Goal: Task Accomplishment & Management: Manage account settings

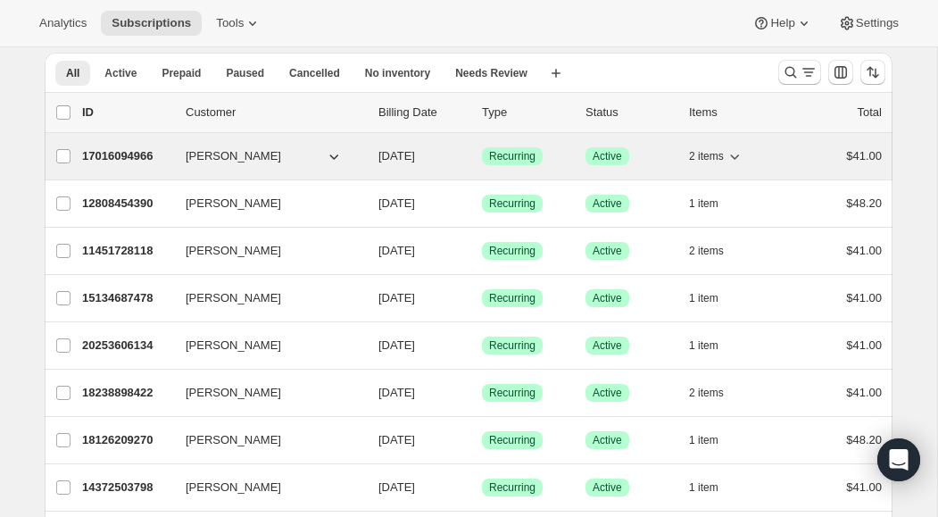
scroll to position [72, 0]
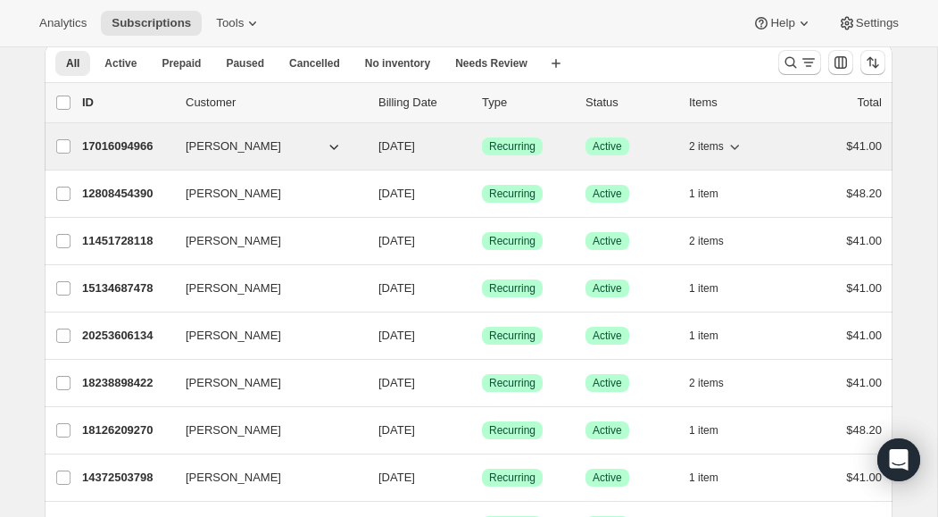
click at [738, 149] on icon "button" at bounding box center [735, 146] width 18 height 18
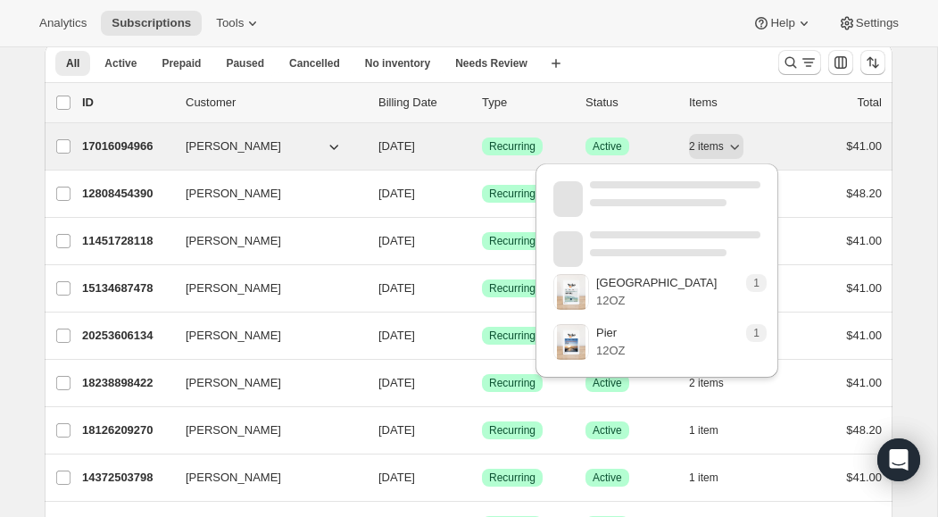
click at [137, 148] on p "17016094966" at bounding box center [126, 146] width 89 height 18
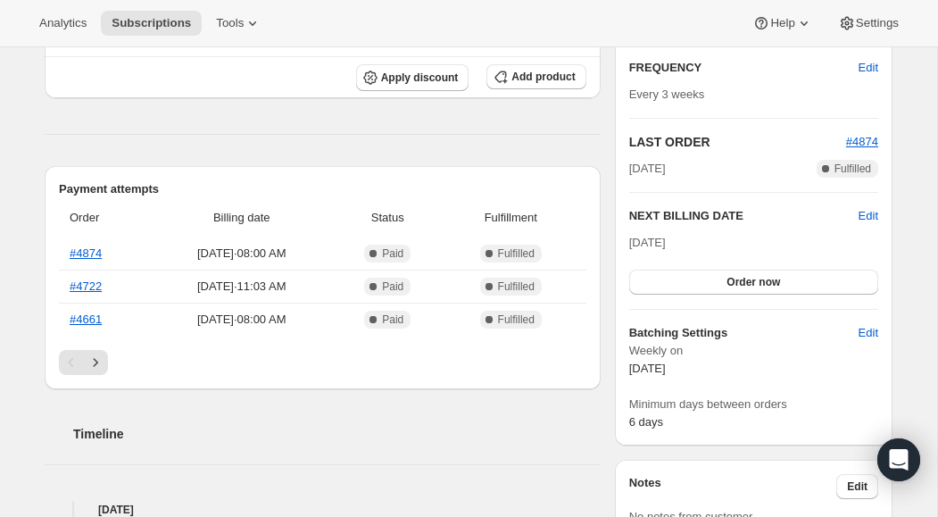
scroll to position [394, 0]
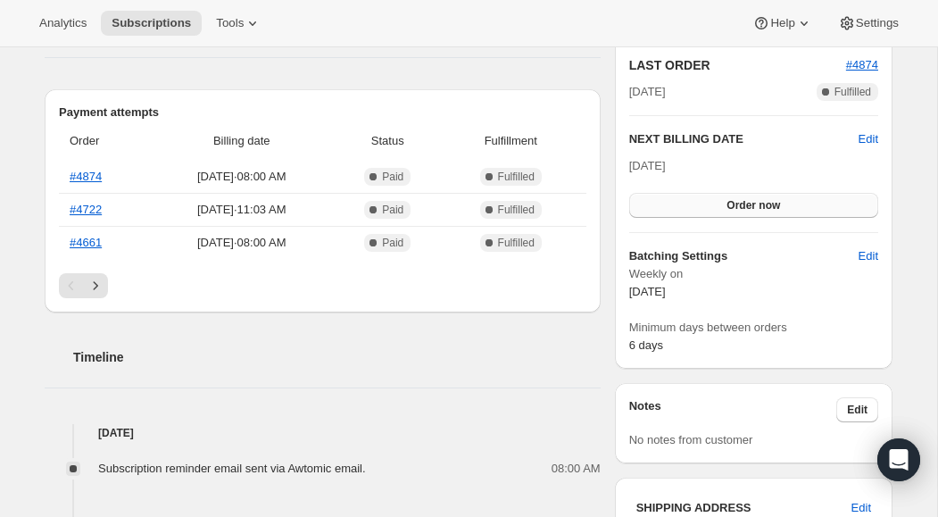
click at [769, 209] on span "Order now" at bounding box center [754, 205] width 54 height 14
click at [763, 207] on span "Click to confirm" at bounding box center [753, 205] width 81 height 14
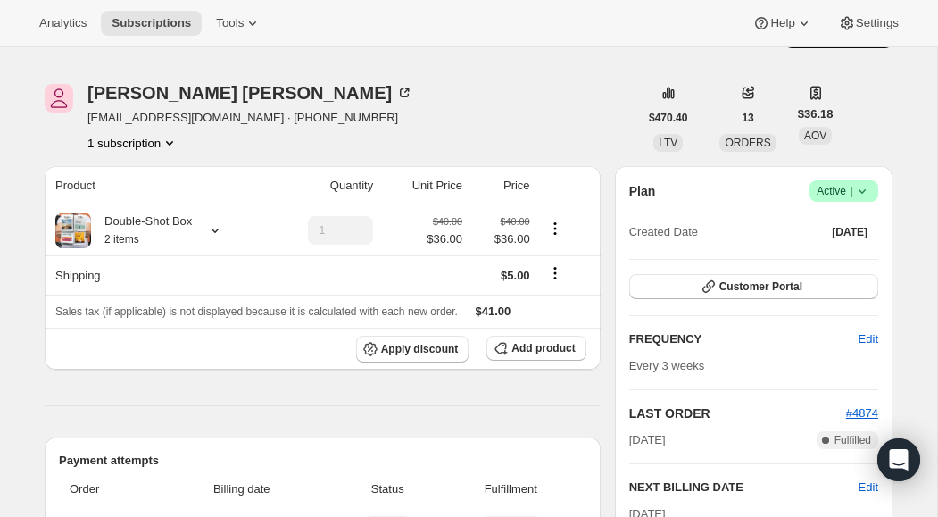
scroll to position [0, 0]
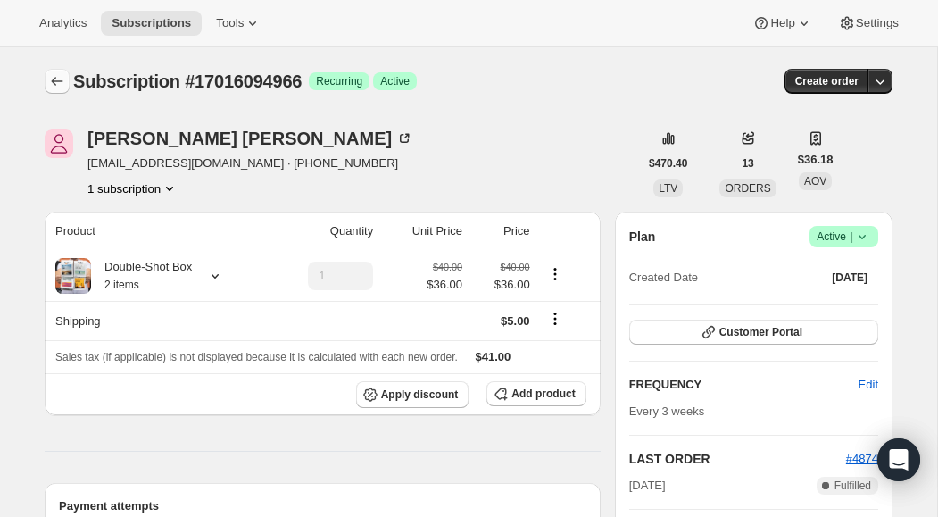
click at [59, 82] on icon "Subscriptions" at bounding box center [57, 81] width 18 height 18
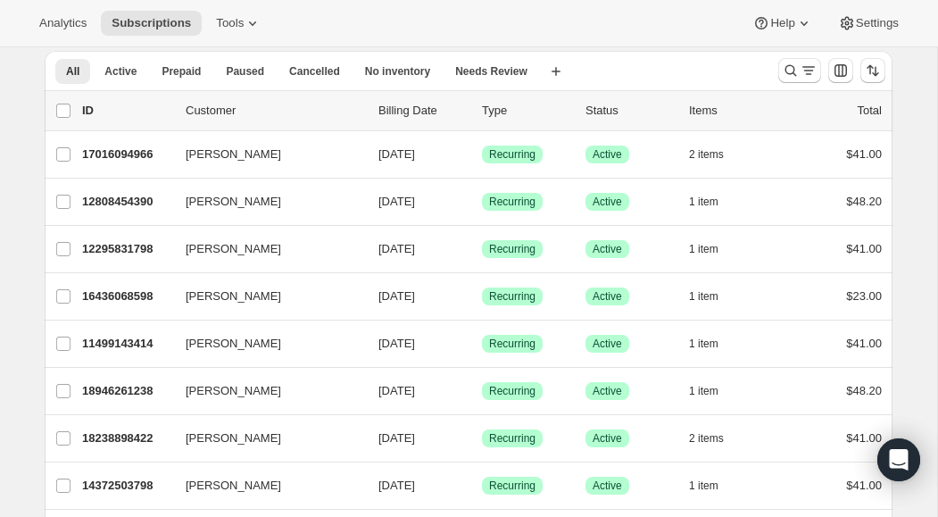
scroll to position [82, 0]
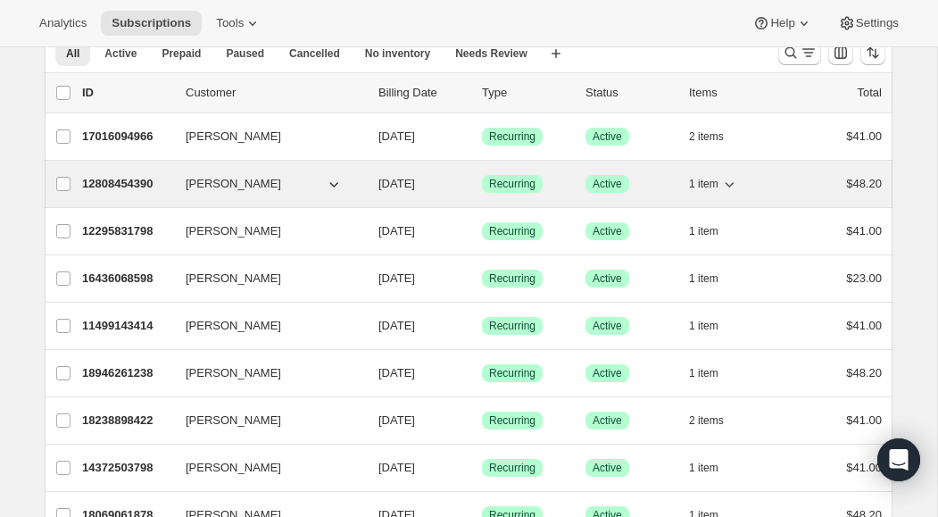
click at [733, 184] on icon "button" at bounding box center [729, 184] width 9 height 5
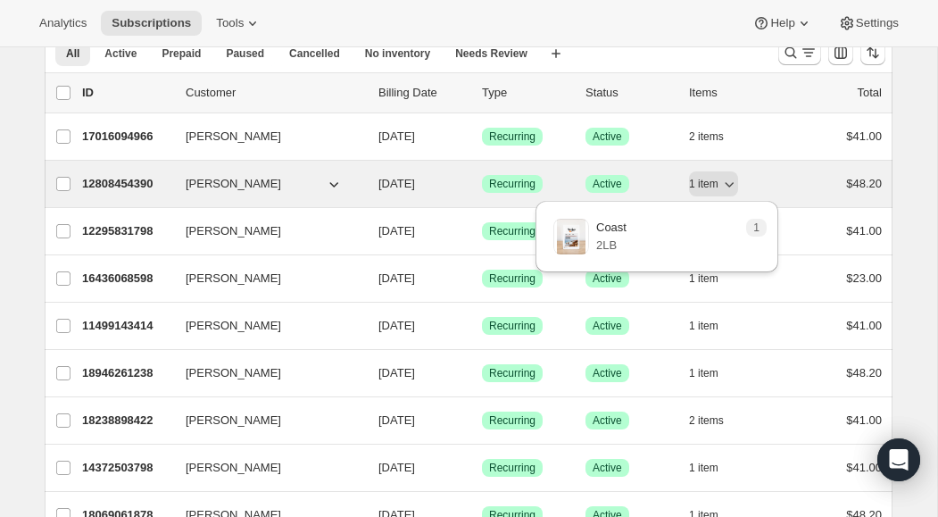
click at [130, 187] on p "12808454390" at bounding box center [126, 184] width 89 height 18
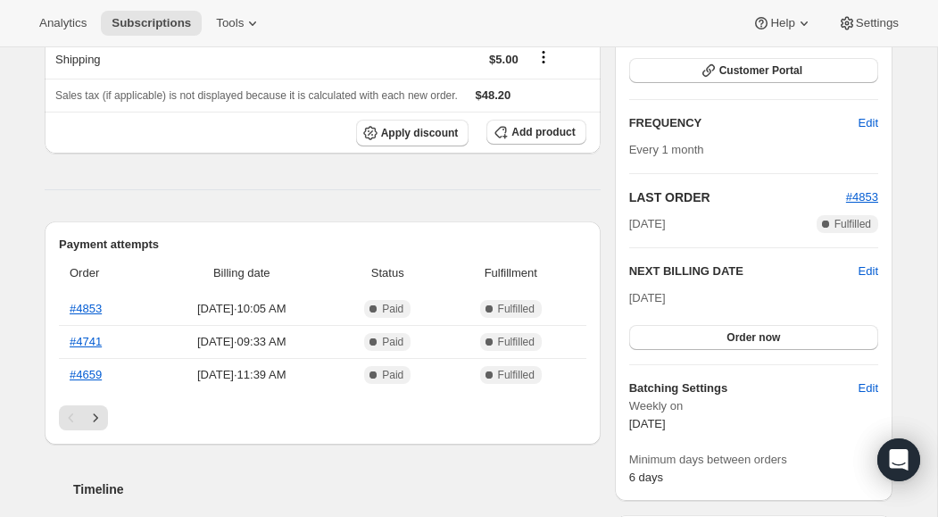
scroll to position [262, 0]
click at [776, 337] on span "Order now" at bounding box center [754, 336] width 54 height 14
click at [768, 337] on span "Click to confirm" at bounding box center [753, 336] width 81 height 14
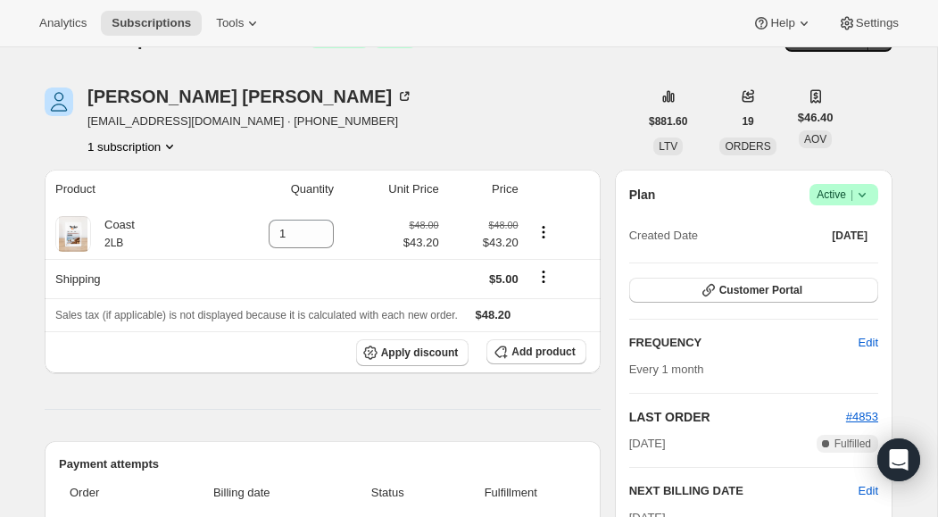
scroll to position [0, 0]
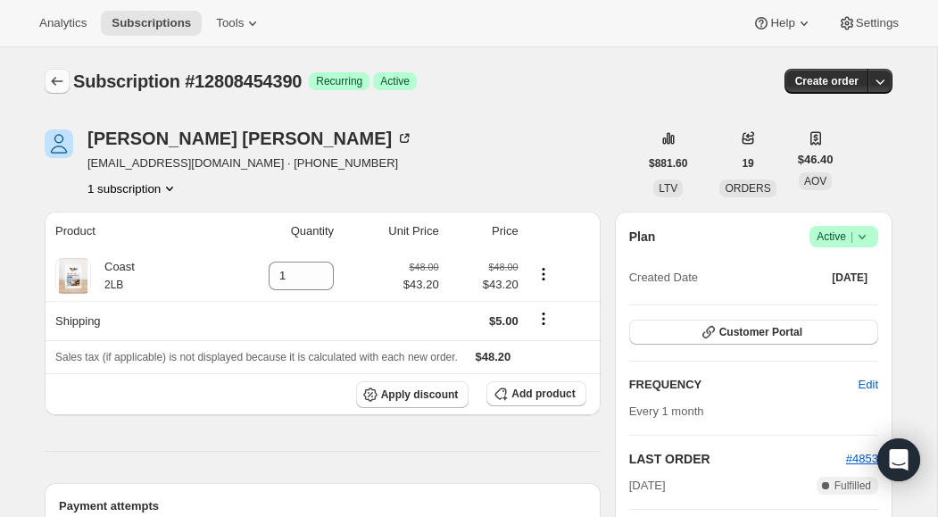
click at [62, 79] on icon "Subscriptions" at bounding box center [57, 81] width 18 height 18
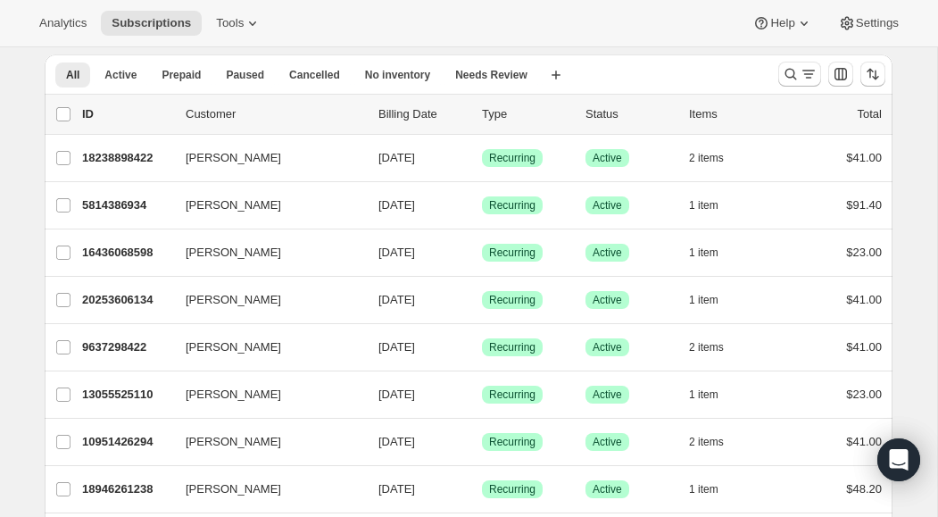
scroll to position [90, 0]
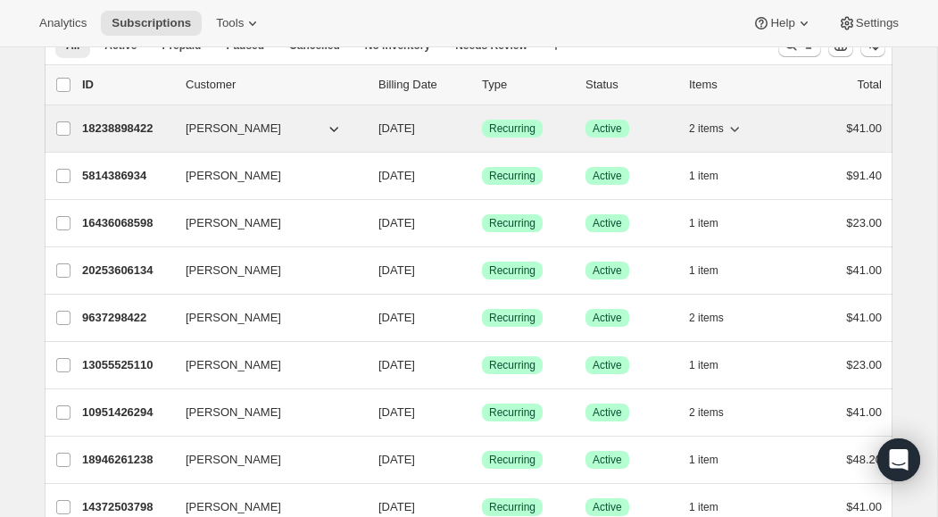
click at [741, 131] on icon "button" at bounding box center [735, 129] width 18 height 18
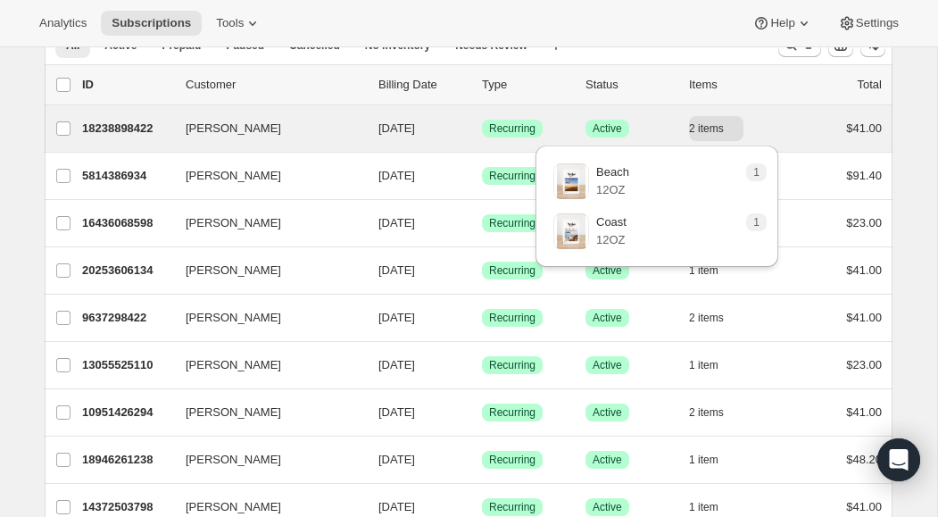
drag, startPoint x: 65, startPoint y: 130, endPoint x: 184, endPoint y: 152, distance: 120.7
click at [65, 130] on input "[PERSON_NAME]" at bounding box center [63, 128] width 14 height 14
checkbox input "true"
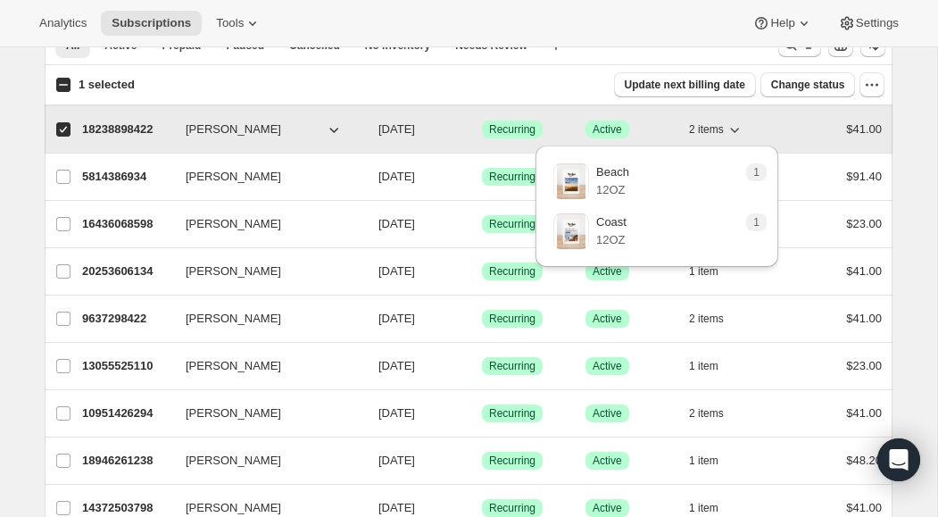
click at [740, 130] on icon "button" at bounding box center [735, 130] width 18 height 18
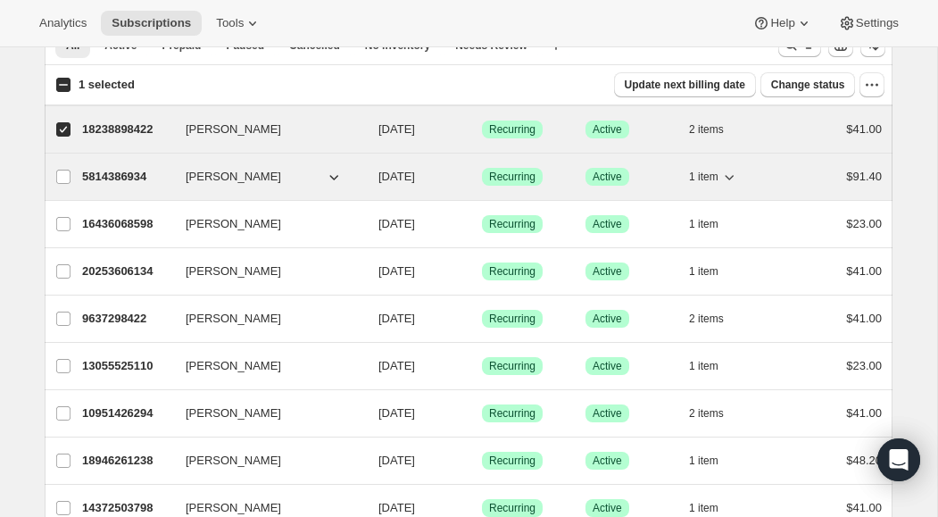
click at [734, 178] on icon "button" at bounding box center [729, 177] width 18 height 18
click at [65, 179] on input "[PERSON_NAME]" at bounding box center [63, 177] width 14 height 14
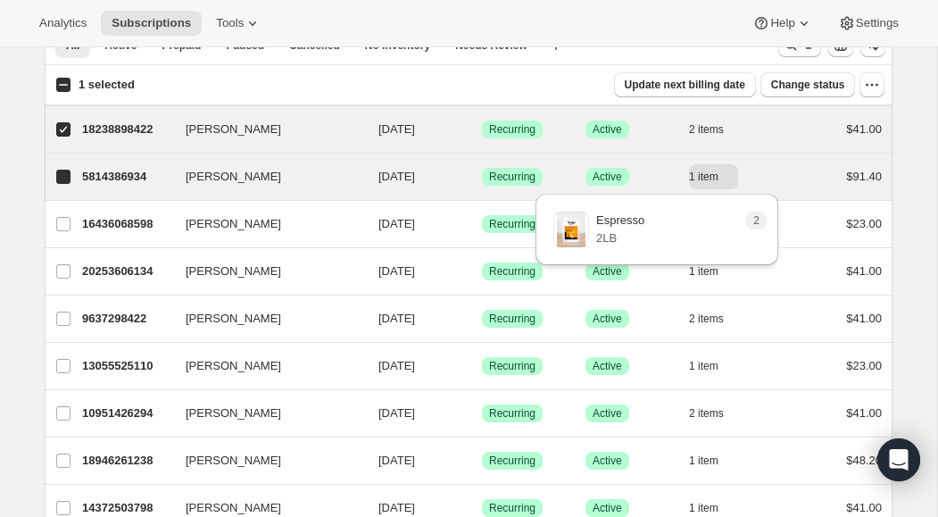
checkbox input "true"
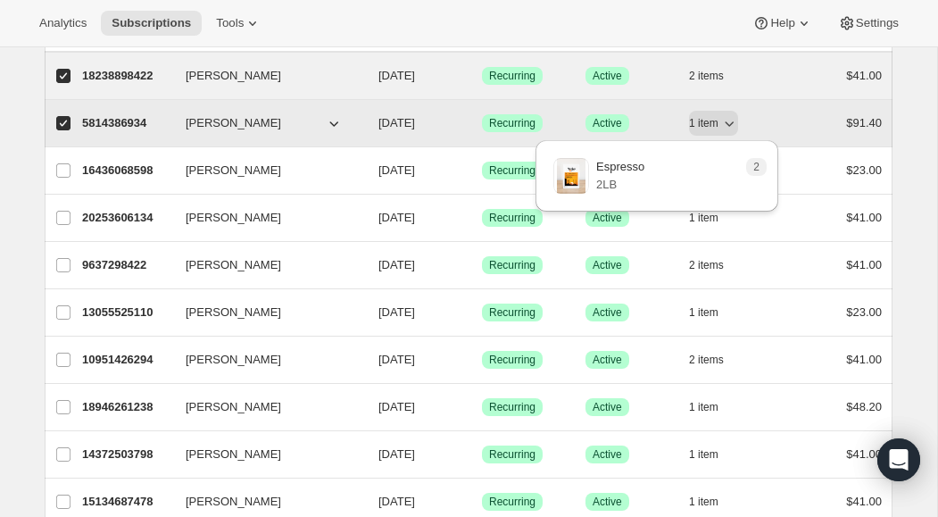
scroll to position [152, 0]
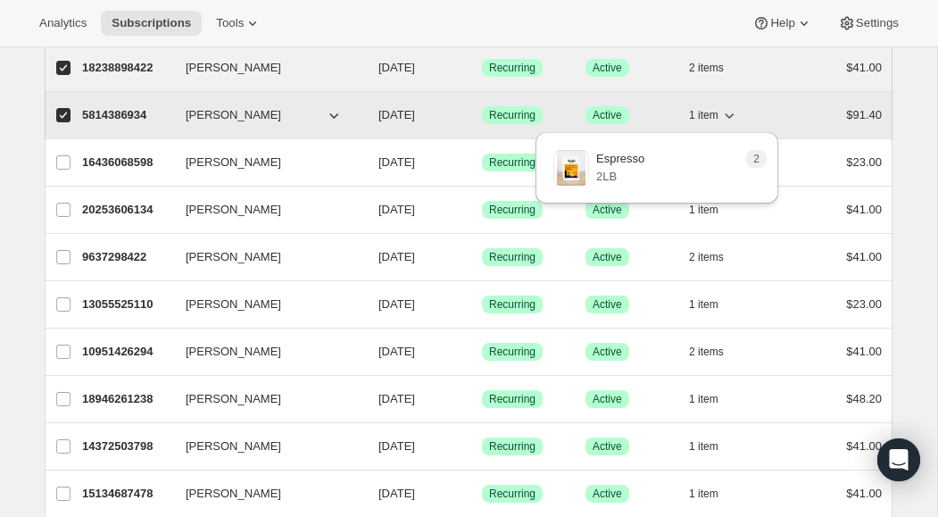
click at [733, 114] on icon "button" at bounding box center [729, 115] width 9 height 5
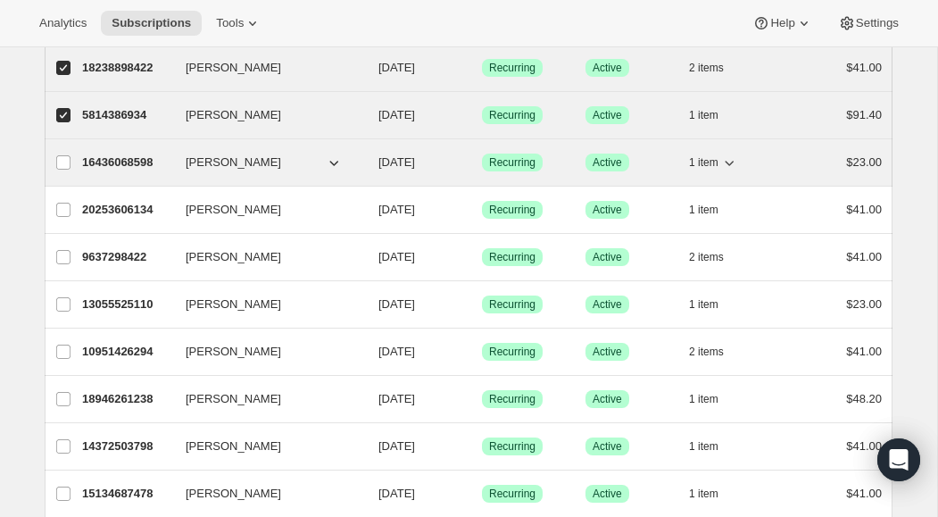
click at [735, 162] on icon "button" at bounding box center [729, 163] width 18 height 18
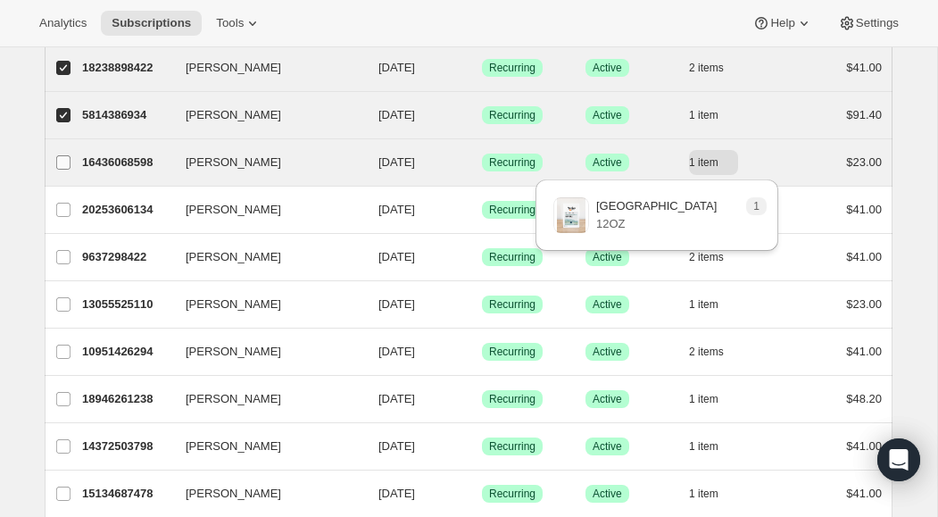
click at [65, 163] on input "[PERSON_NAME]" at bounding box center [63, 162] width 14 height 14
checkbox input "true"
click at [733, 165] on icon "button" at bounding box center [729, 163] width 18 height 18
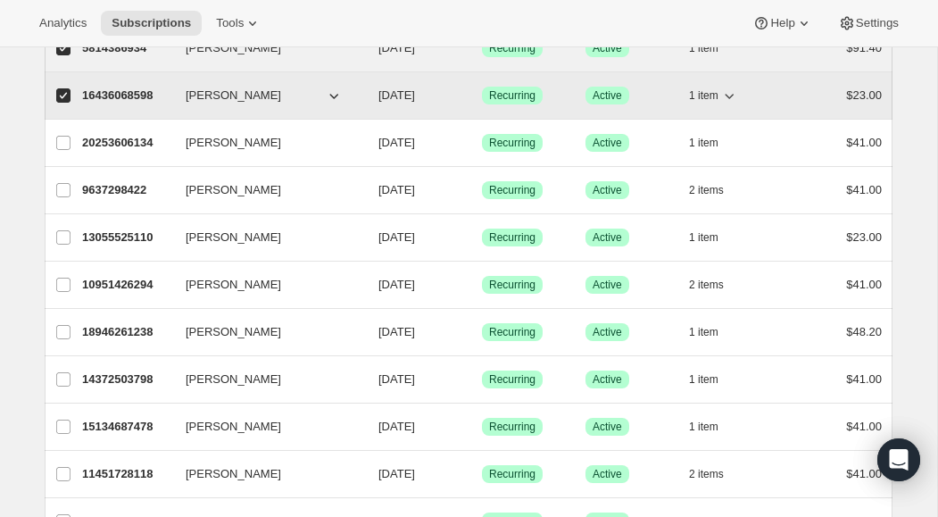
scroll to position [223, 0]
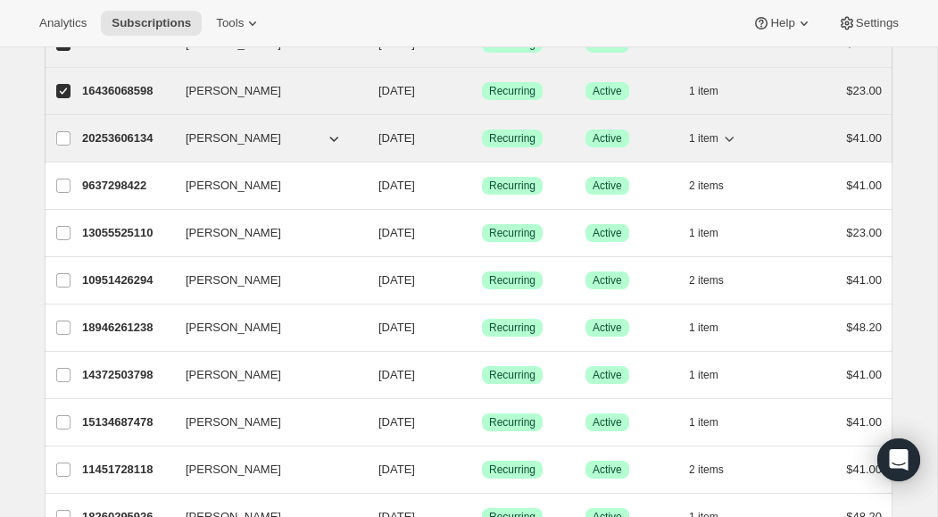
click at [733, 139] on icon "button" at bounding box center [729, 138] width 18 height 18
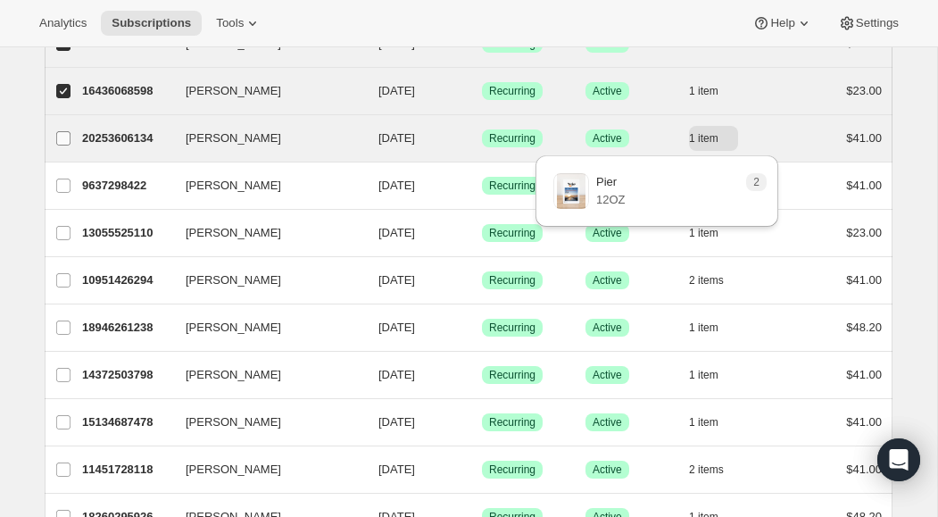
click at [63, 136] on input "[PERSON_NAME]" at bounding box center [63, 138] width 14 height 14
checkbox input "true"
click at [730, 142] on icon "button" at bounding box center [729, 138] width 18 height 18
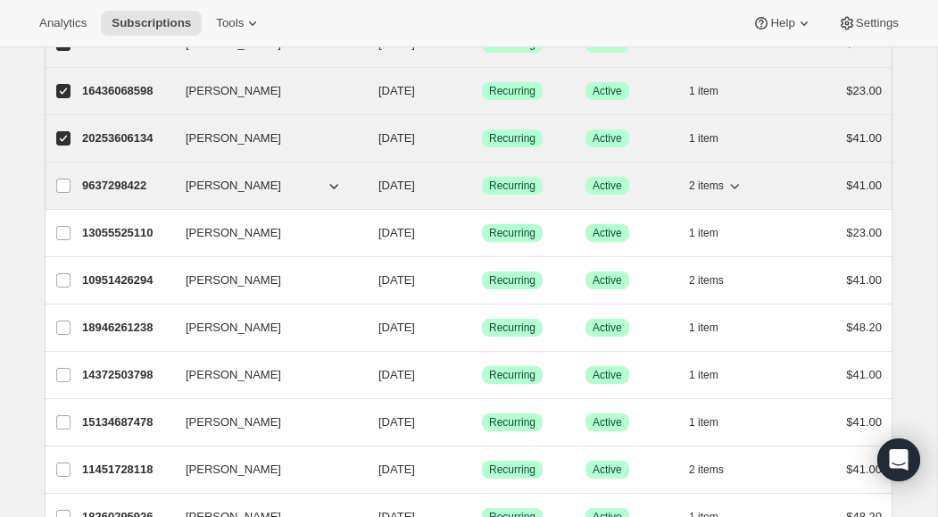
click at [737, 187] on icon "button" at bounding box center [735, 186] width 18 height 18
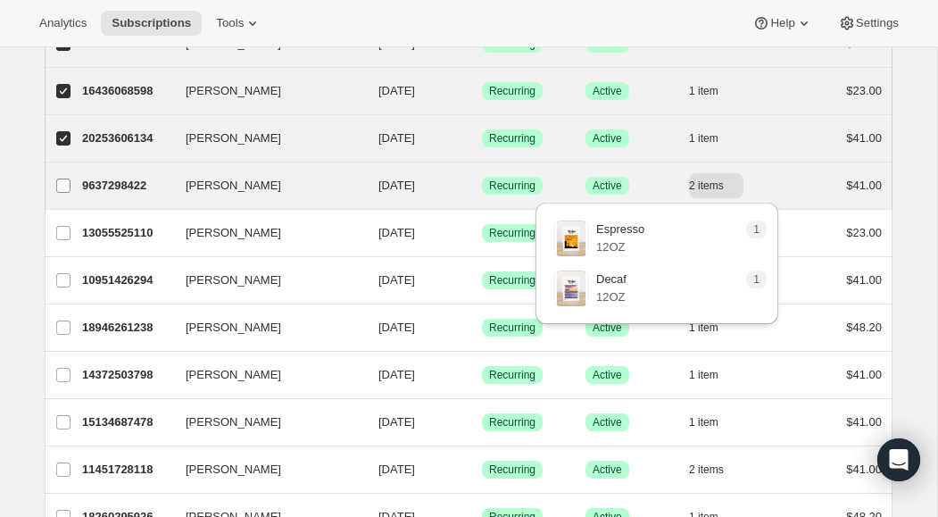
click at [66, 185] on input "[PERSON_NAME]" at bounding box center [63, 186] width 14 height 14
checkbox input "true"
click at [737, 187] on icon "button" at bounding box center [734, 186] width 9 height 5
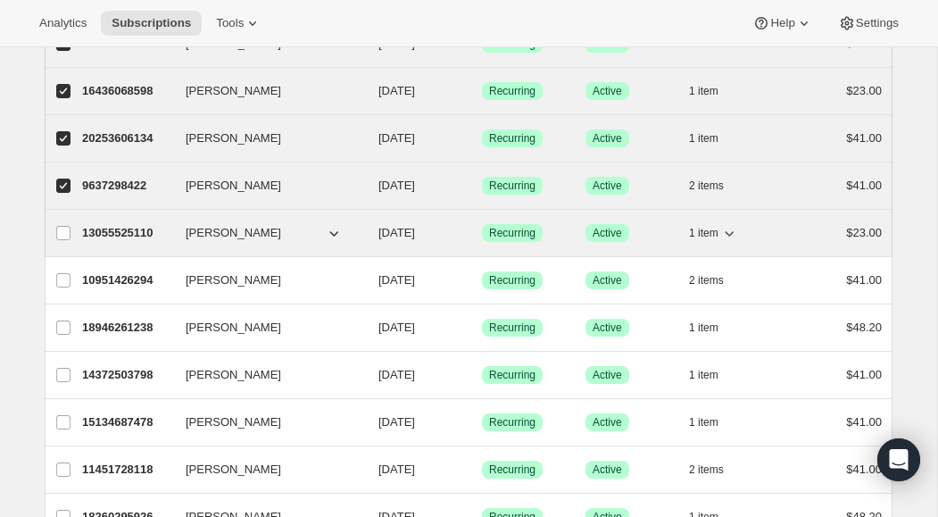
click at [734, 233] on icon "button" at bounding box center [729, 233] width 18 height 18
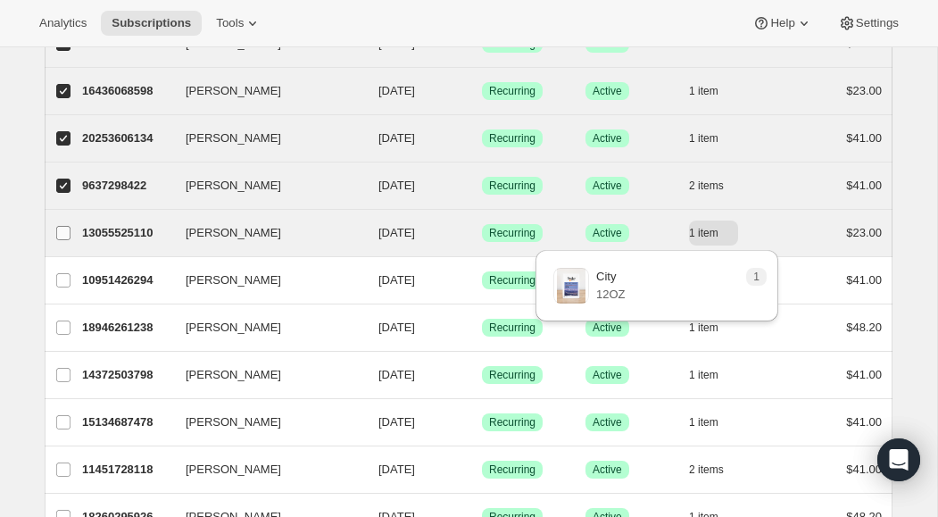
click at [70, 235] on input "[PERSON_NAME]" at bounding box center [63, 233] width 14 height 14
checkbox input "true"
click at [729, 237] on icon "button" at bounding box center [729, 233] width 18 height 18
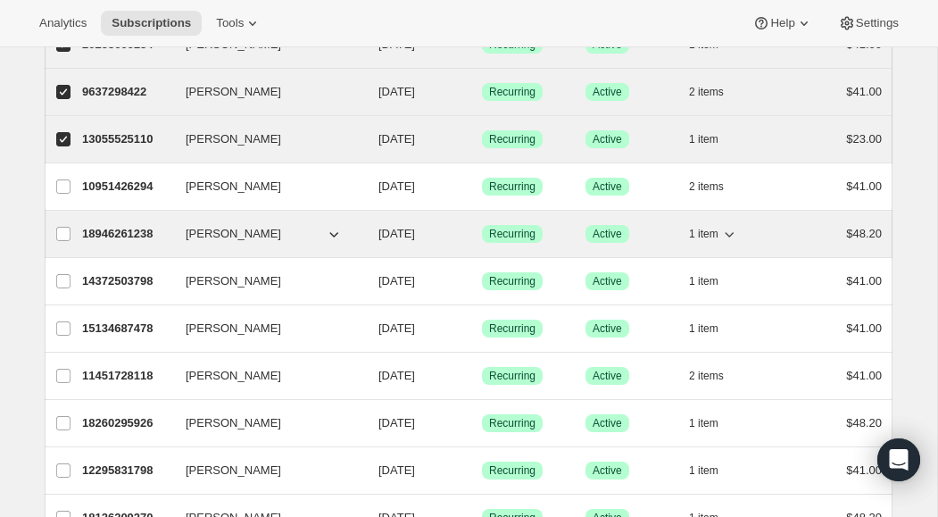
scroll to position [318, 0]
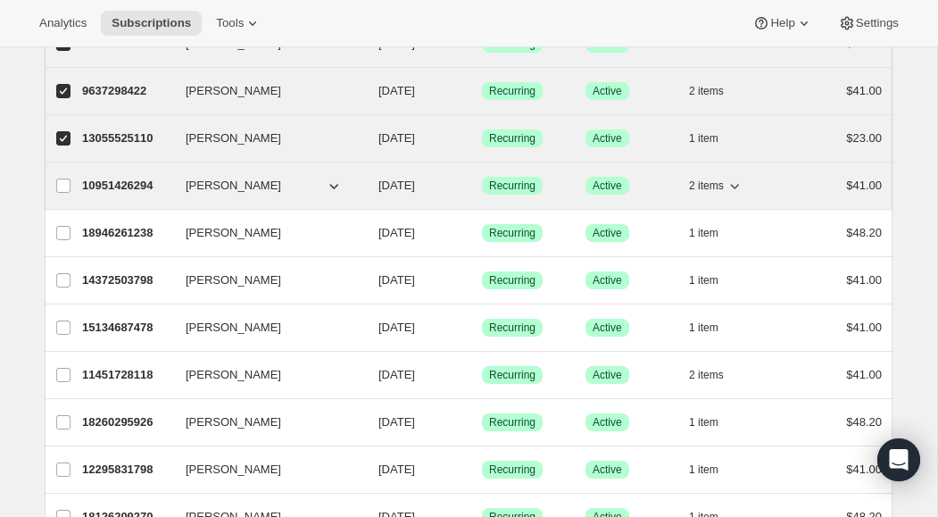
click at [737, 187] on icon "button" at bounding box center [735, 186] width 18 height 18
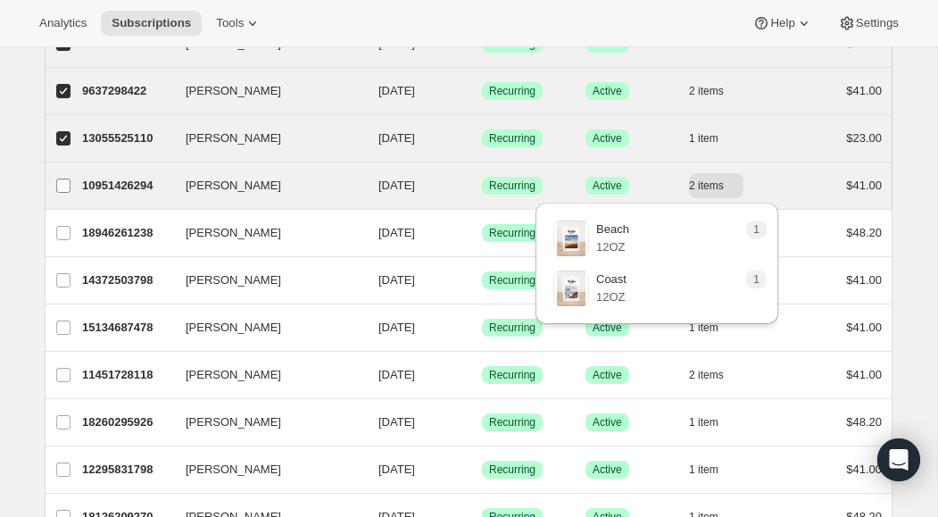
click at [64, 186] on input "[PERSON_NAME]" at bounding box center [63, 186] width 14 height 14
checkbox input "true"
click at [738, 188] on icon "button" at bounding box center [735, 186] width 18 height 18
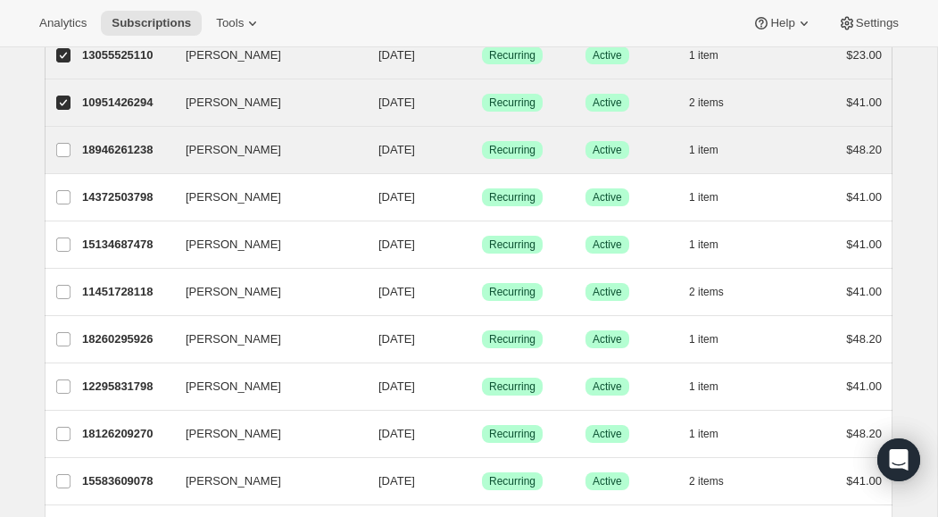
scroll to position [404, 0]
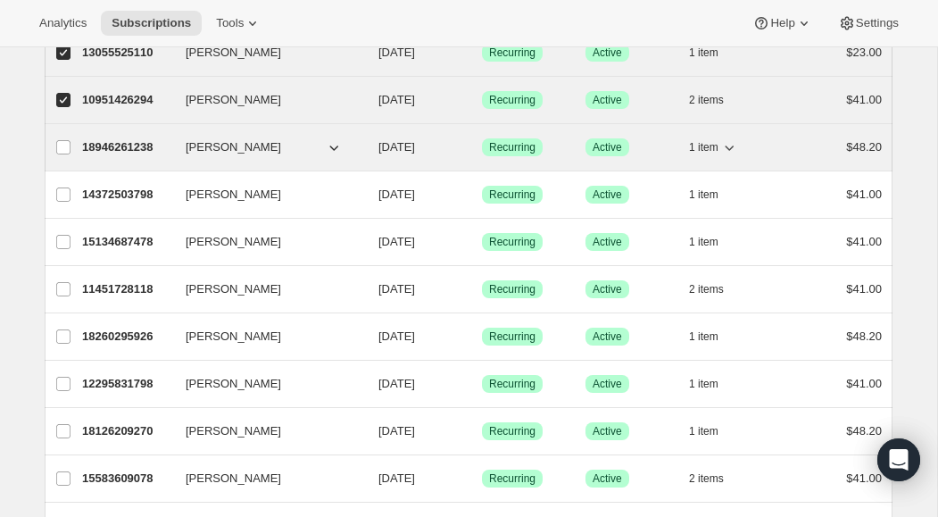
click at [735, 147] on icon "button" at bounding box center [729, 147] width 18 height 18
click at [67, 147] on input "[PERSON_NAME]" at bounding box center [63, 147] width 14 height 14
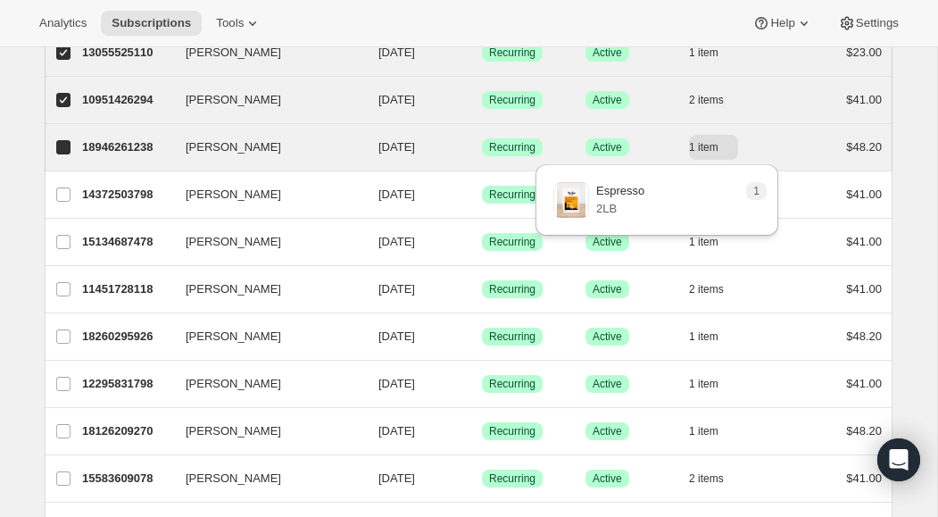
checkbox input "true"
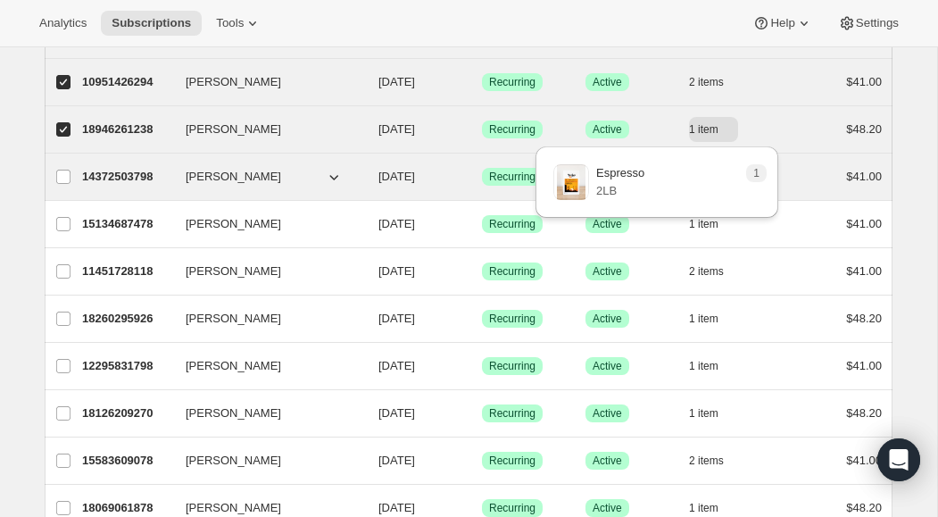
scroll to position [435, 0]
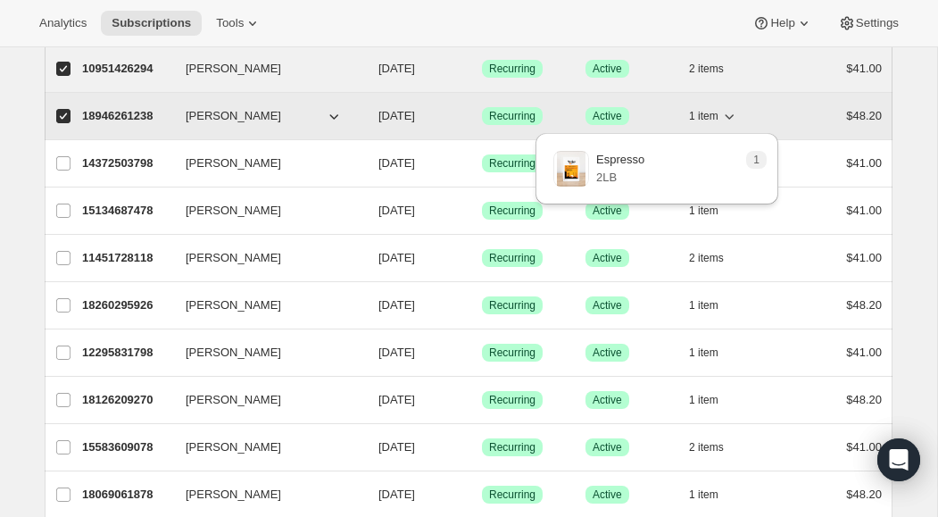
click at [730, 116] on icon "button" at bounding box center [729, 116] width 18 height 18
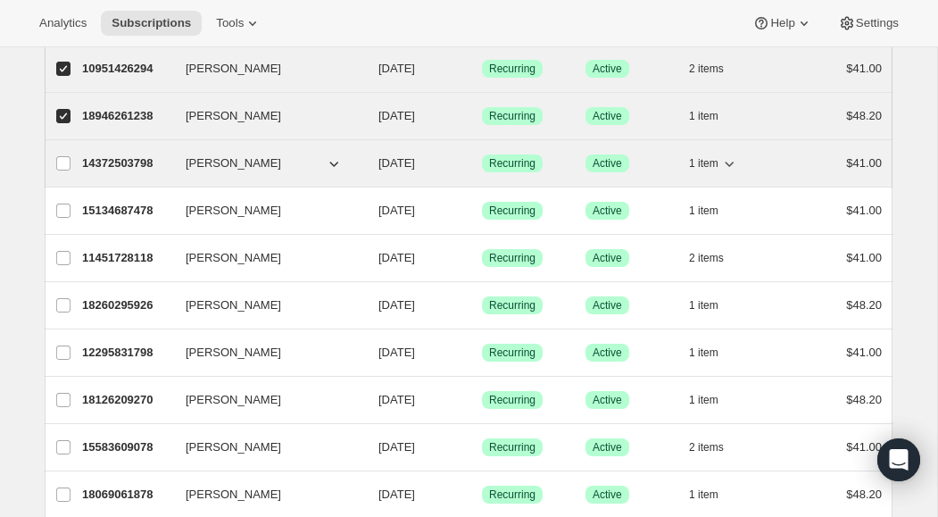
click at [732, 162] on icon "button" at bounding box center [729, 163] width 18 height 18
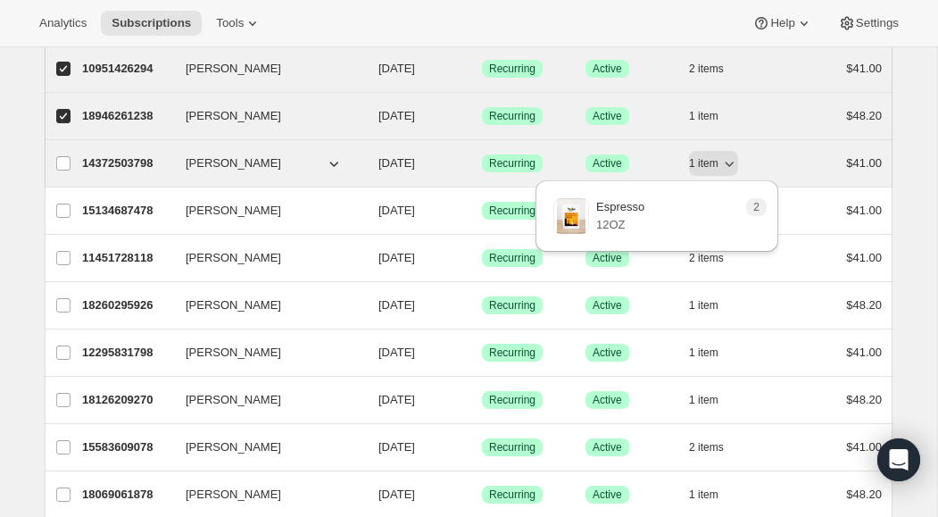
drag, startPoint x: 62, startPoint y: 163, endPoint x: 108, endPoint y: 175, distance: 47.9
click at [62, 163] on input "[PERSON_NAME]" at bounding box center [63, 163] width 14 height 14
checkbox input "true"
click at [729, 163] on icon "button" at bounding box center [729, 163] width 18 height 18
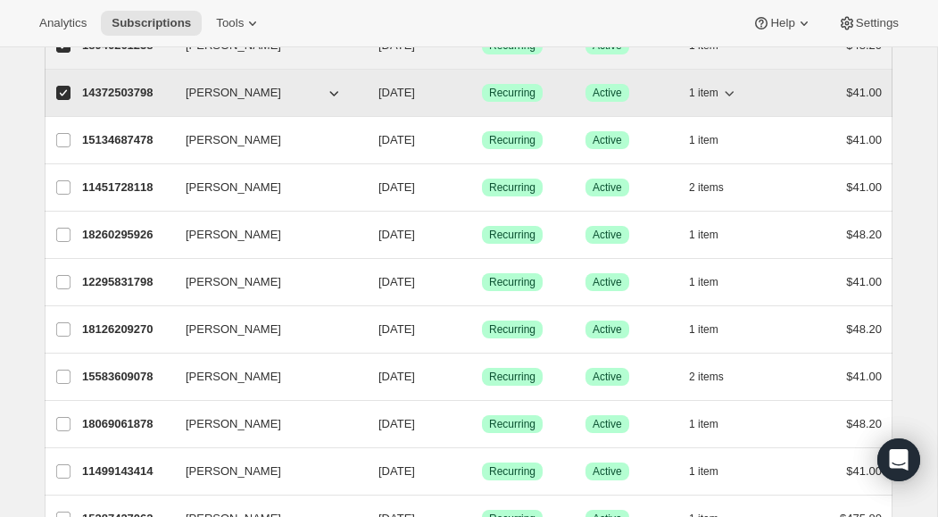
scroll to position [529, 0]
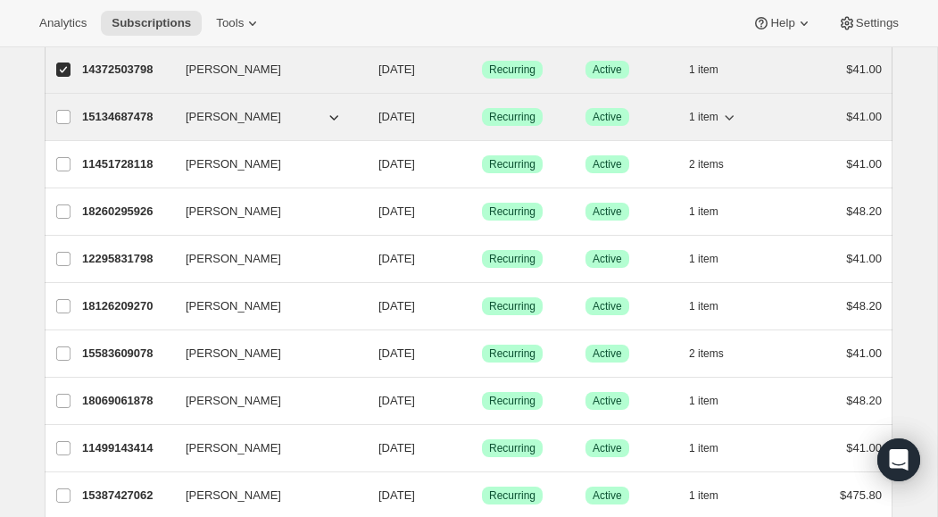
click at [730, 115] on icon "button" at bounding box center [729, 117] width 18 height 18
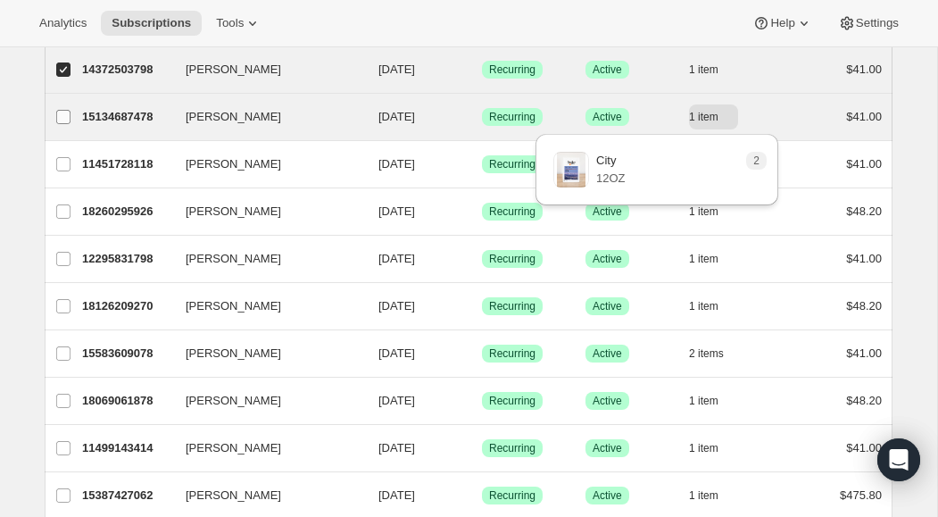
click at [60, 116] on input "[PERSON_NAME]" at bounding box center [63, 117] width 14 height 14
checkbox input "true"
click at [733, 120] on icon "button" at bounding box center [729, 117] width 18 height 18
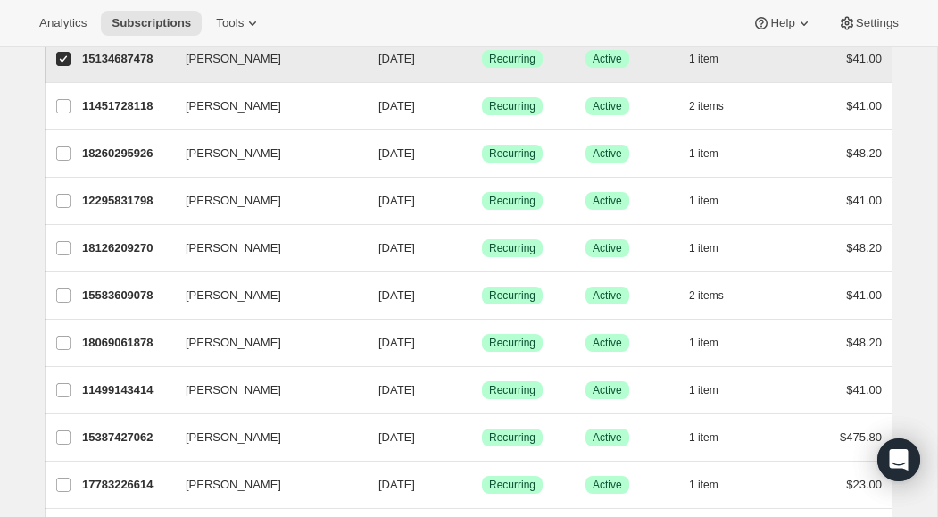
scroll to position [587, 0]
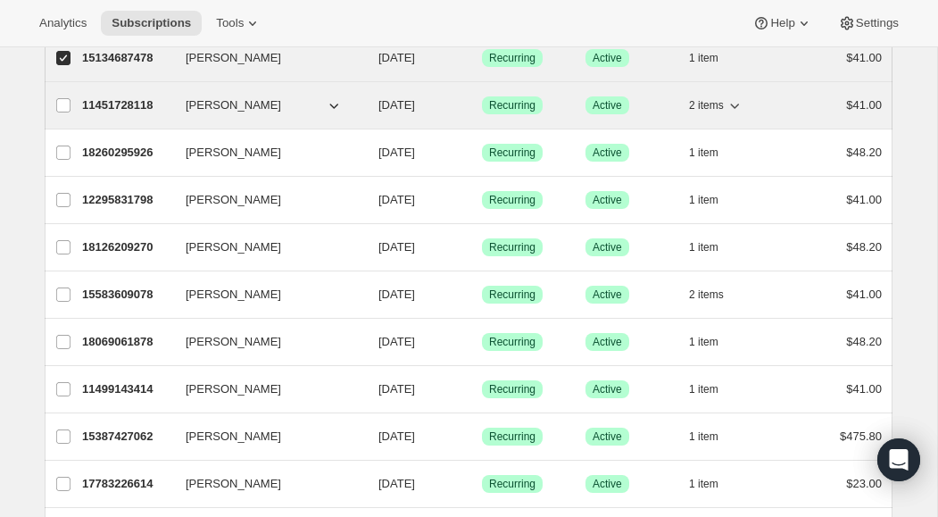
click at [739, 104] on icon "button" at bounding box center [734, 106] width 9 height 5
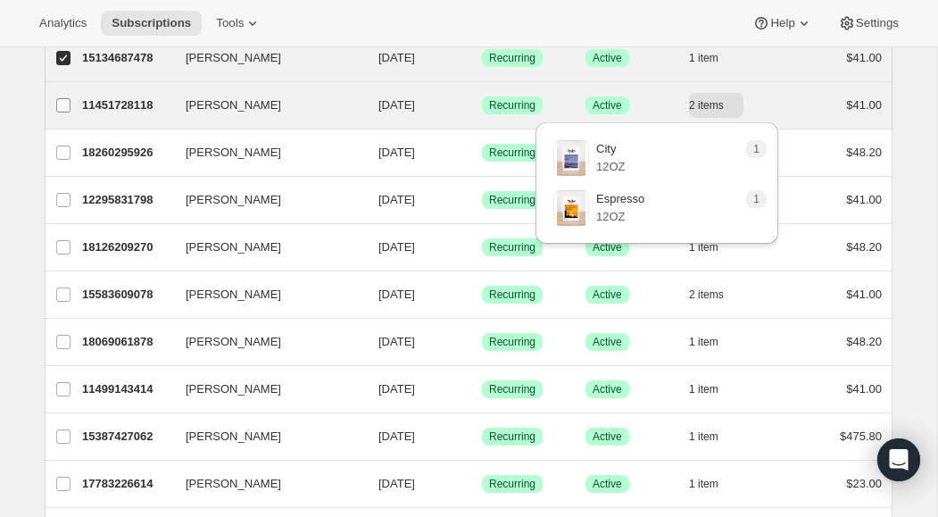
click at [60, 105] on input "[PERSON_NAME]" at bounding box center [63, 105] width 14 height 14
checkbox input "true"
click at [738, 108] on icon "button" at bounding box center [735, 105] width 18 height 18
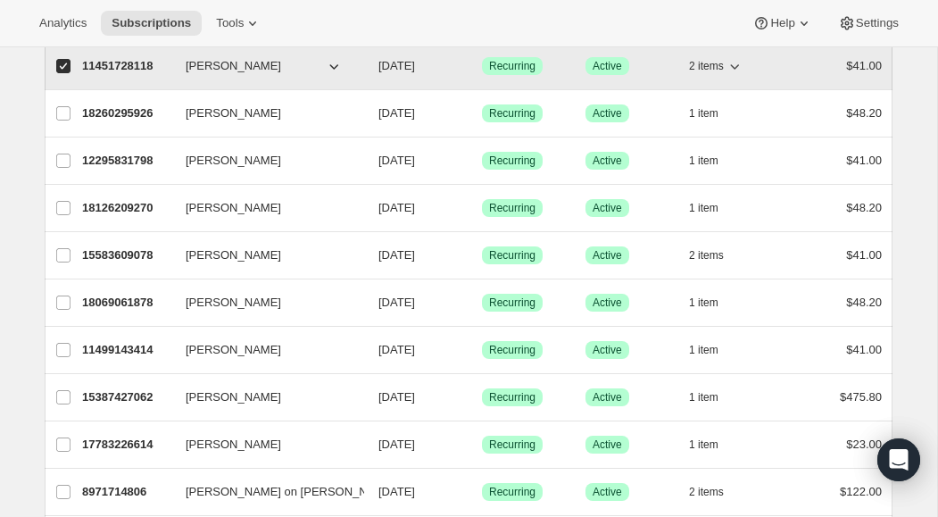
scroll to position [631, 0]
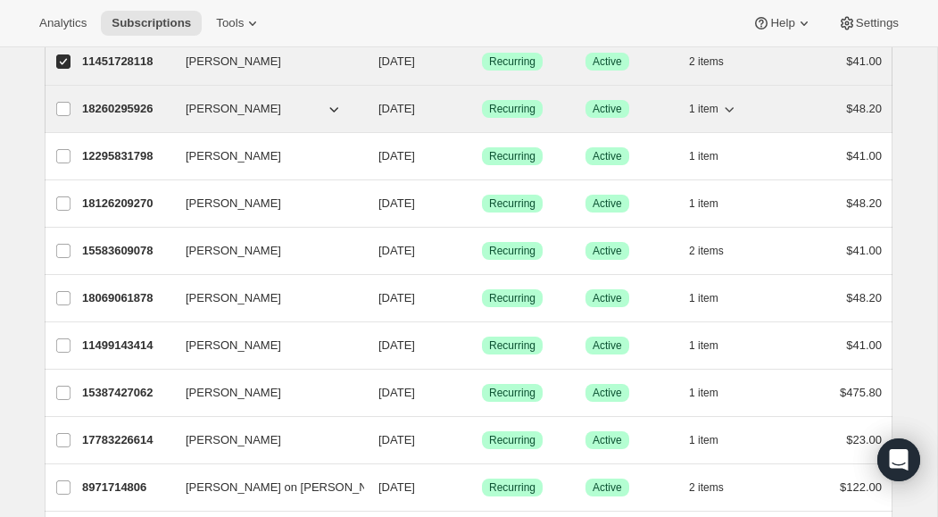
click at [731, 112] on icon "button" at bounding box center [729, 109] width 18 height 18
click at [62, 111] on input "[PERSON_NAME]" at bounding box center [63, 109] width 14 height 14
checkbox input "true"
click at [733, 111] on icon "button" at bounding box center [729, 109] width 18 height 18
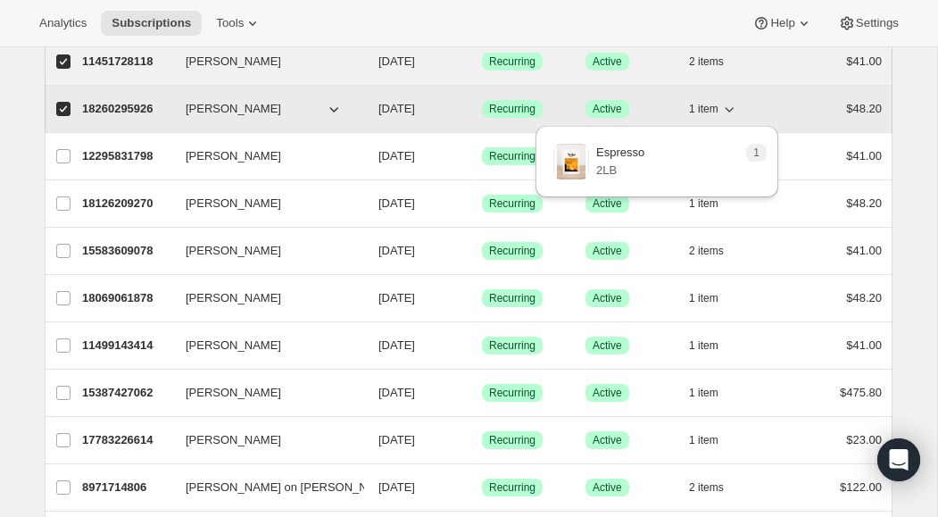
click at [733, 111] on icon "button" at bounding box center [729, 109] width 18 height 18
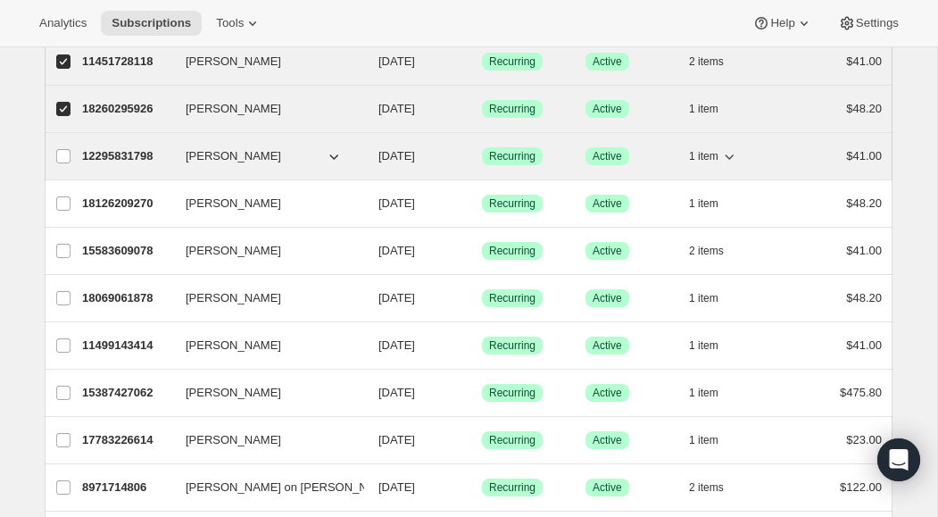
click at [732, 159] on icon "button" at bounding box center [729, 156] width 18 height 18
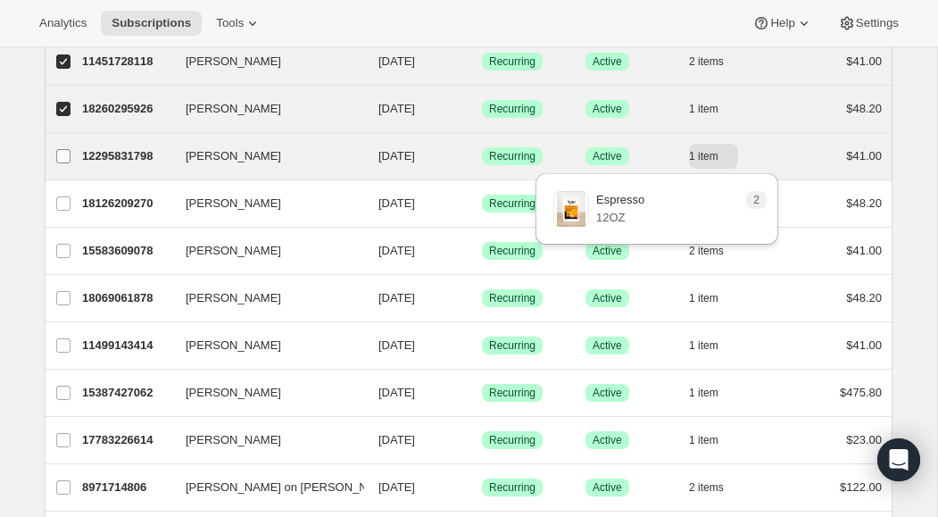
click at [61, 159] on input "[PERSON_NAME]" at bounding box center [63, 156] width 14 height 14
checkbox input "true"
click at [737, 158] on icon "button" at bounding box center [729, 156] width 18 height 18
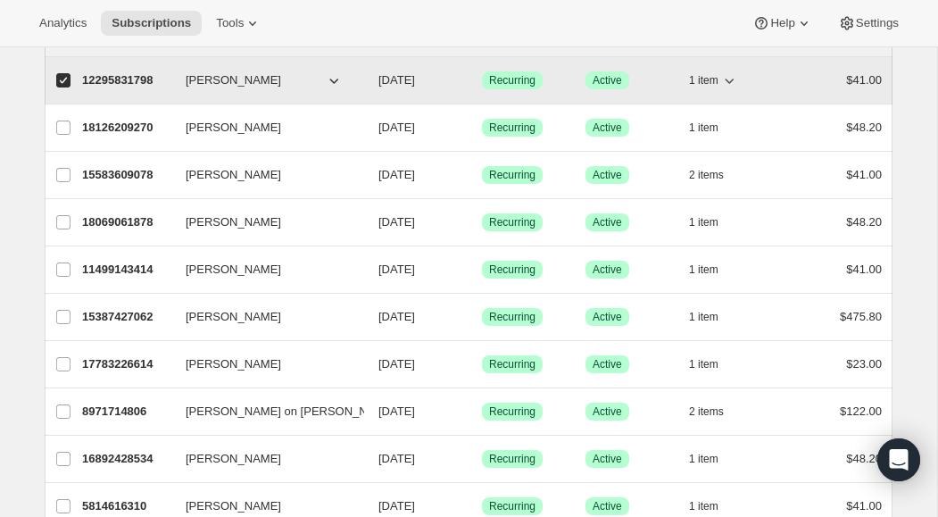
scroll to position [709, 0]
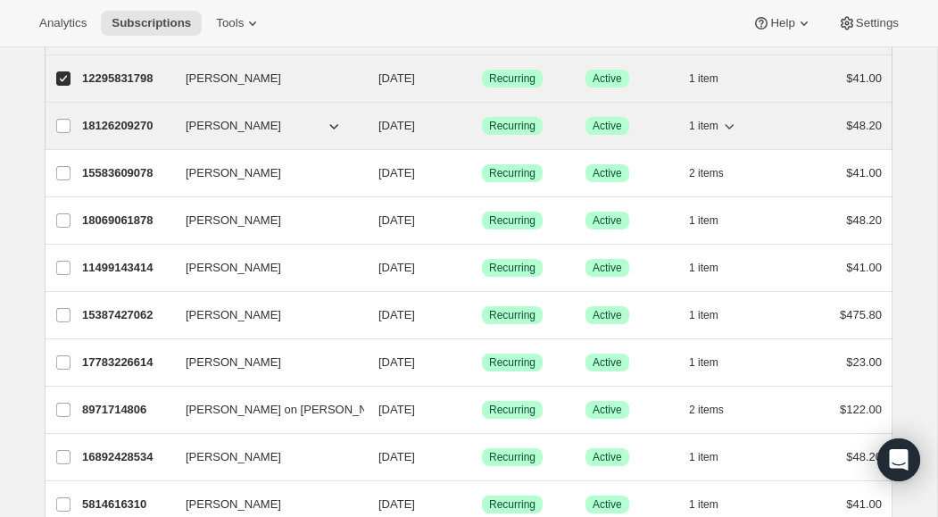
click at [733, 127] on icon "button" at bounding box center [729, 126] width 18 height 18
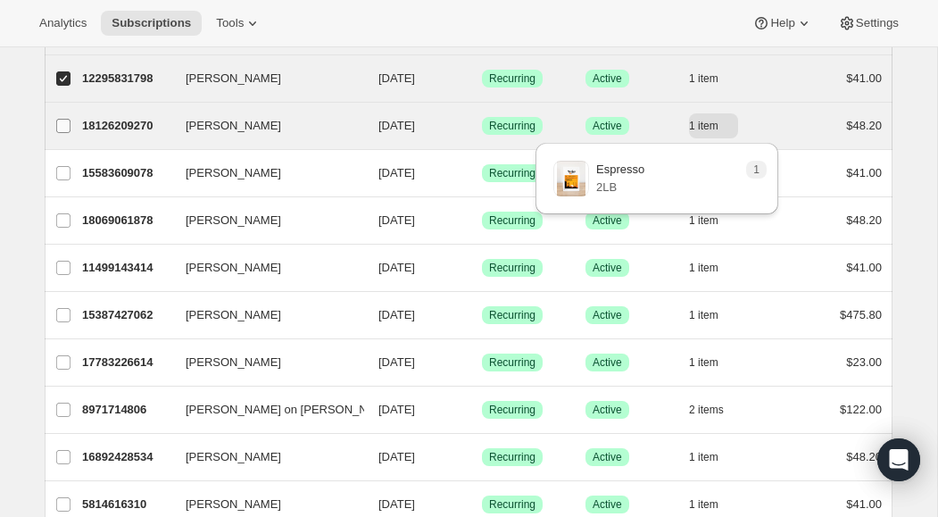
click at [63, 127] on input "[PERSON_NAME]" at bounding box center [63, 126] width 14 height 14
checkbox input "true"
click at [730, 129] on icon "button" at bounding box center [729, 126] width 9 height 5
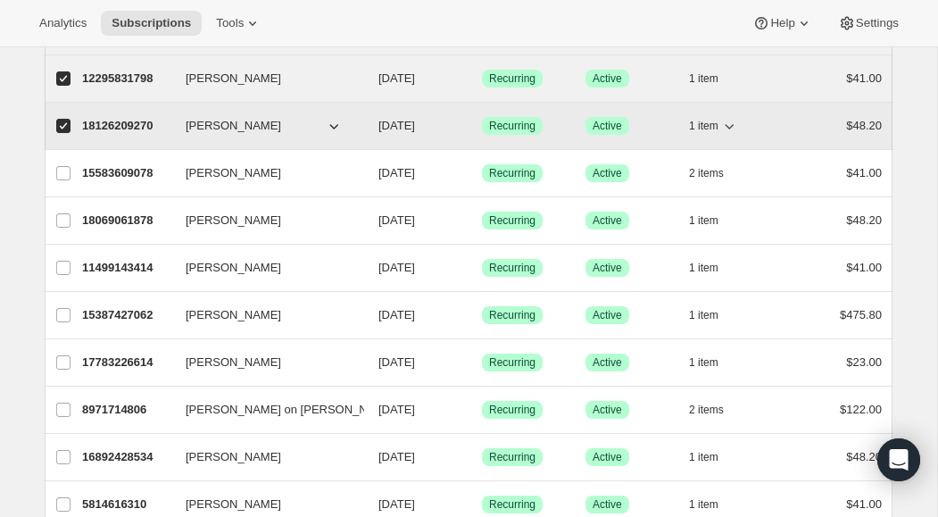
scroll to position [761, 0]
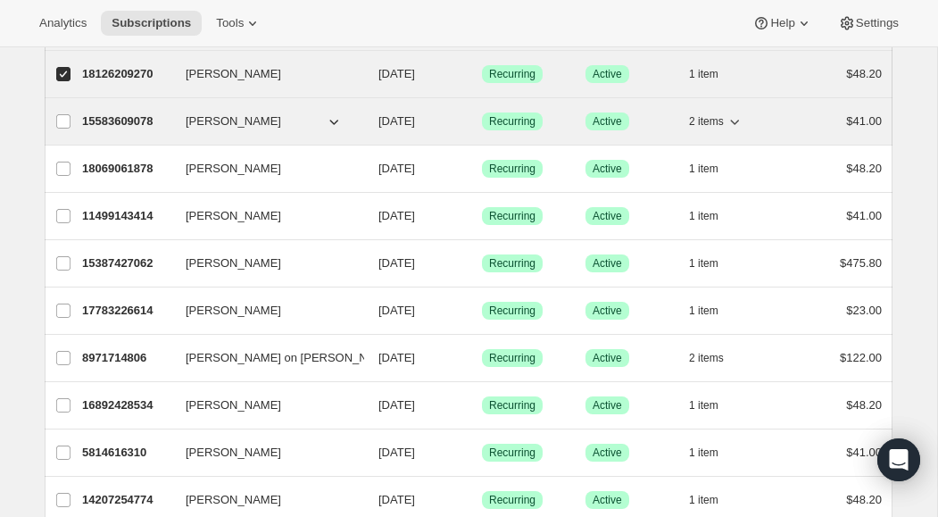
click at [737, 123] on icon "button" at bounding box center [734, 122] width 9 height 5
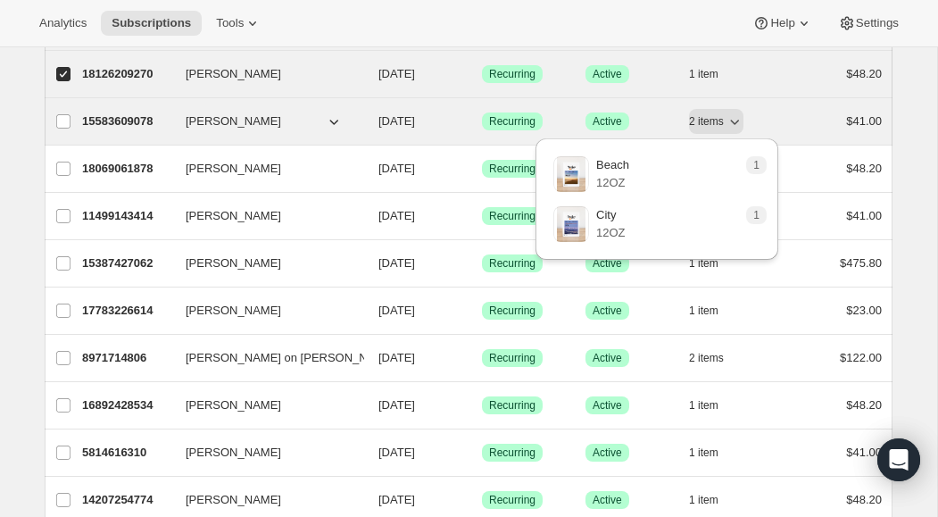
drag, startPoint x: 65, startPoint y: 122, endPoint x: 205, endPoint y: 112, distance: 140.5
click at [65, 122] on input "[PERSON_NAME]" at bounding box center [63, 121] width 14 height 14
checkbox input "true"
click at [739, 122] on icon "button" at bounding box center [734, 122] width 9 height 5
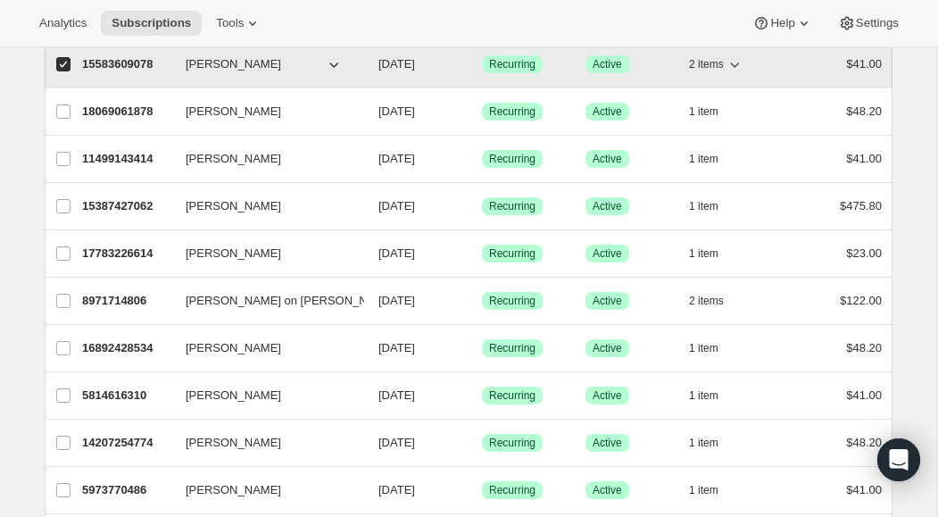
scroll to position [820, 0]
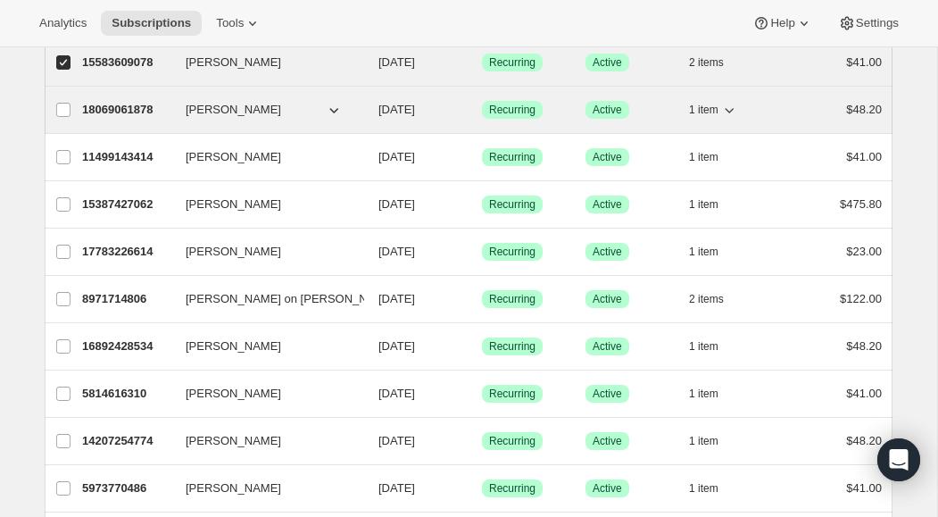
click at [733, 115] on icon "button" at bounding box center [729, 110] width 18 height 18
click at [65, 110] on input "[PERSON_NAME]" at bounding box center [63, 110] width 14 height 14
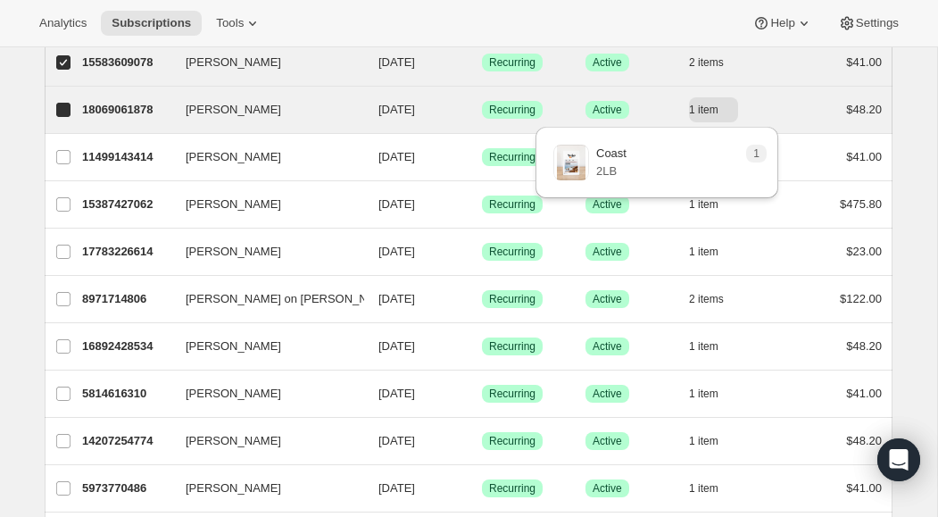
checkbox input "true"
click at [733, 115] on icon "button" at bounding box center [729, 110] width 18 height 18
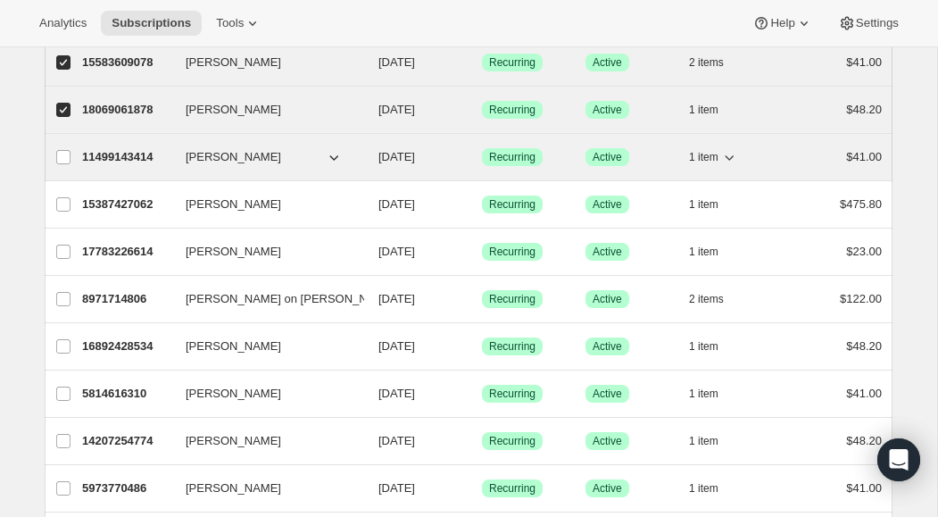
click at [734, 158] on icon "button" at bounding box center [729, 157] width 18 height 18
click at [61, 154] on input "[PERSON_NAME]" at bounding box center [63, 157] width 14 height 14
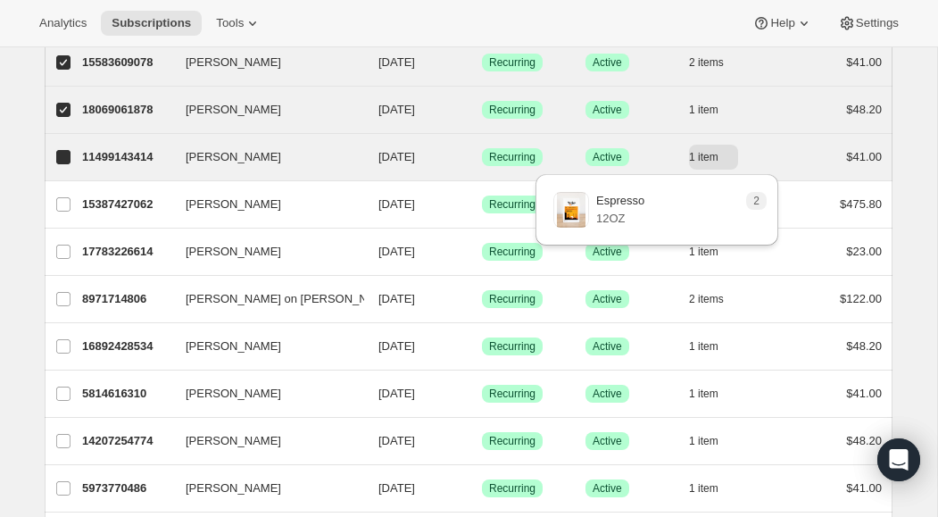
checkbox input "true"
click at [732, 158] on icon "button" at bounding box center [729, 157] width 9 height 5
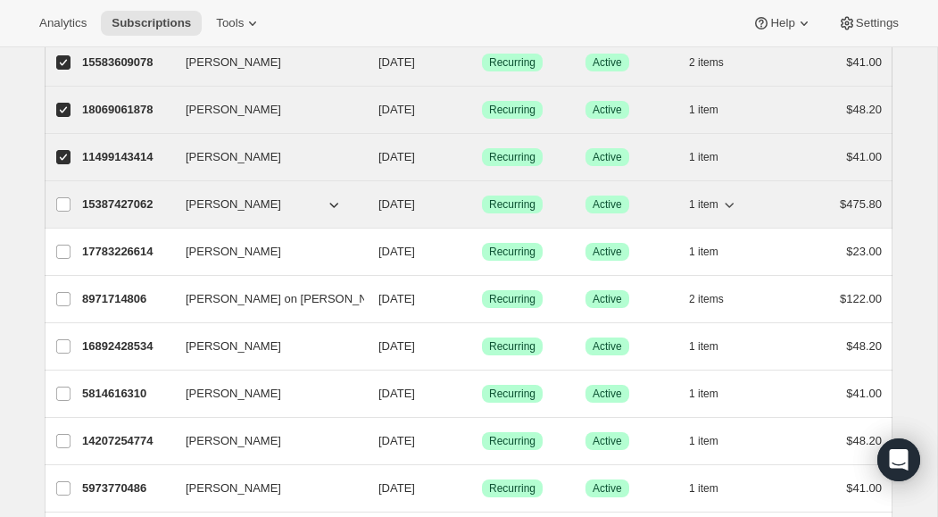
click at [733, 205] on icon "button" at bounding box center [729, 205] width 18 height 18
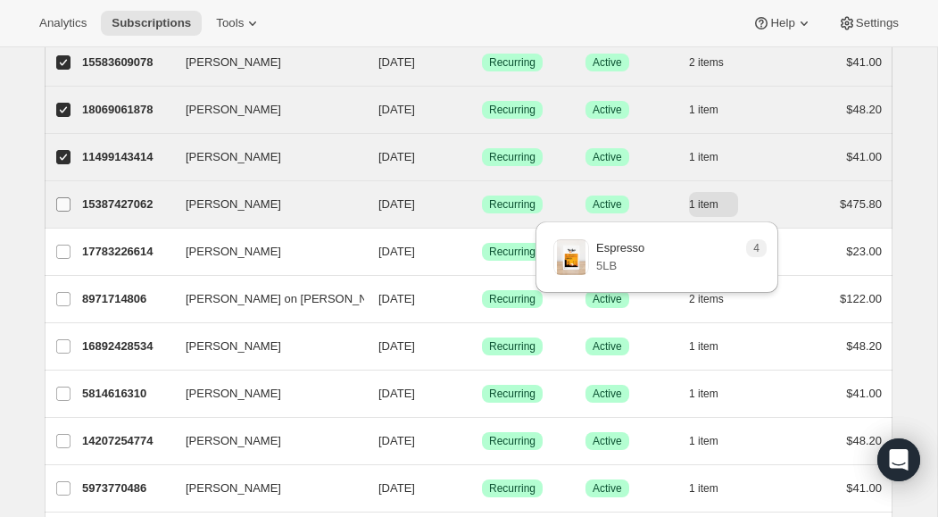
click at [62, 207] on input "[PERSON_NAME]" at bounding box center [63, 204] width 14 height 14
checkbox input "true"
click at [728, 205] on icon "button" at bounding box center [729, 205] width 18 height 18
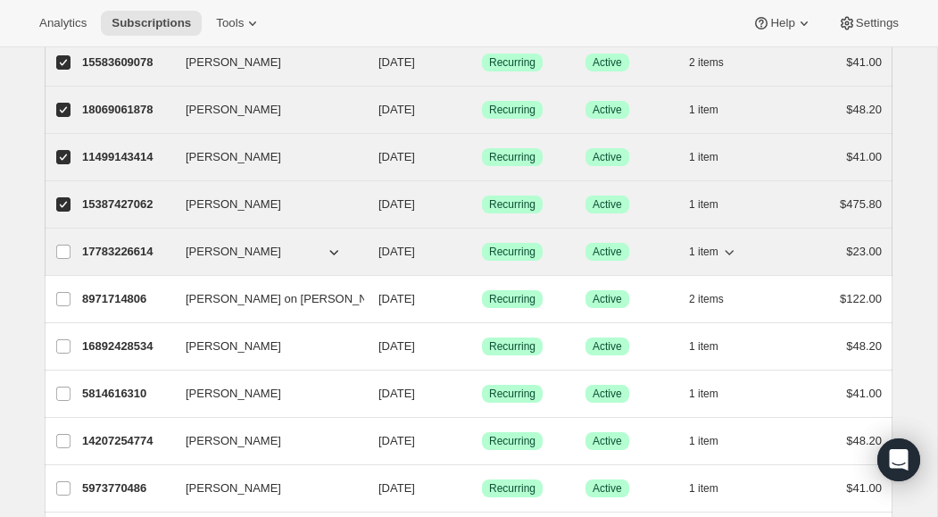
click at [727, 253] on icon "button" at bounding box center [729, 252] width 18 height 18
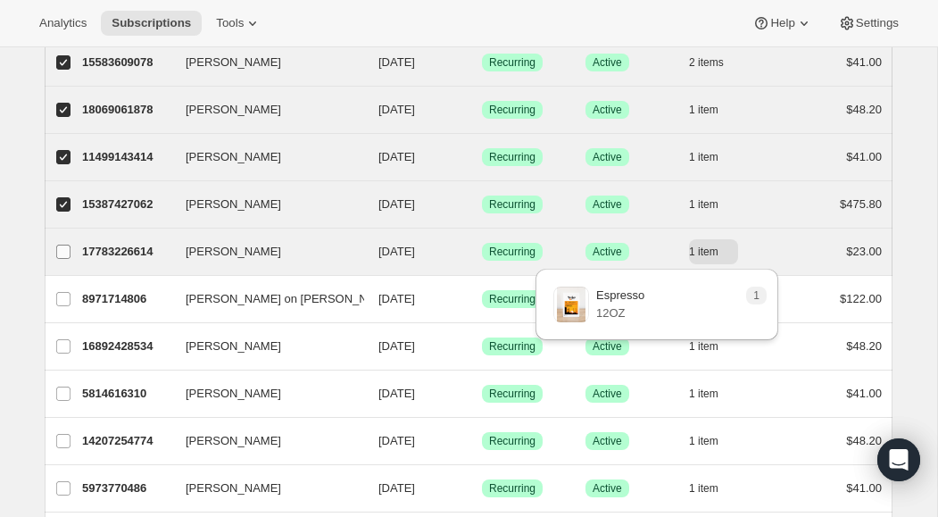
click at [61, 247] on input "[PERSON_NAME]" at bounding box center [63, 252] width 14 height 14
checkbox input "true"
click at [728, 252] on icon "button" at bounding box center [729, 252] width 9 height 5
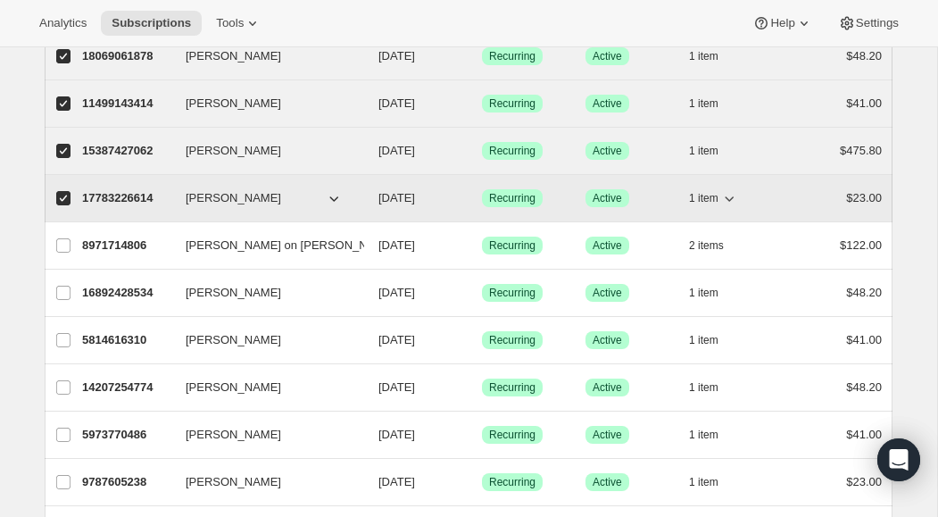
scroll to position [877, 0]
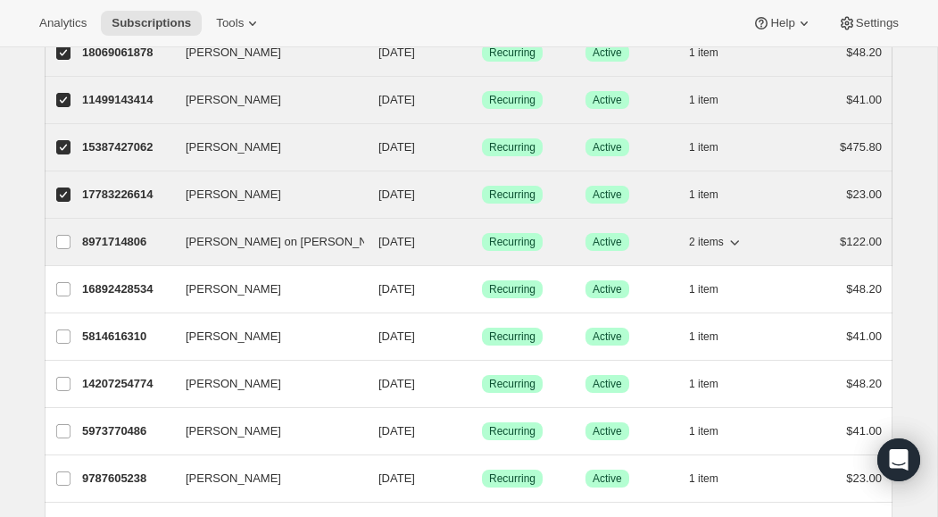
click at [741, 242] on icon "button" at bounding box center [735, 242] width 18 height 18
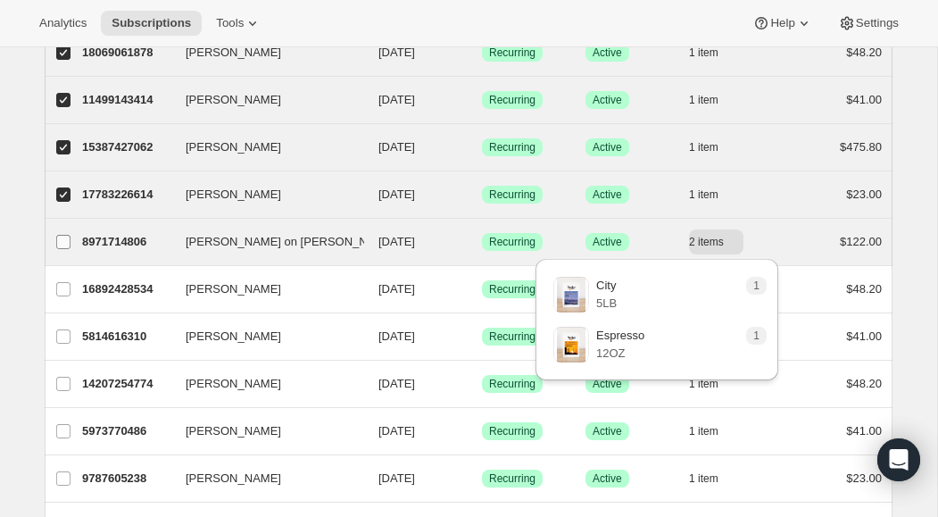
click at [65, 239] on input "[PERSON_NAME] on [PERSON_NAME]" at bounding box center [63, 242] width 14 height 14
checkbox input "true"
click at [741, 243] on icon "button" at bounding box center [735, 242] width 18 height 18
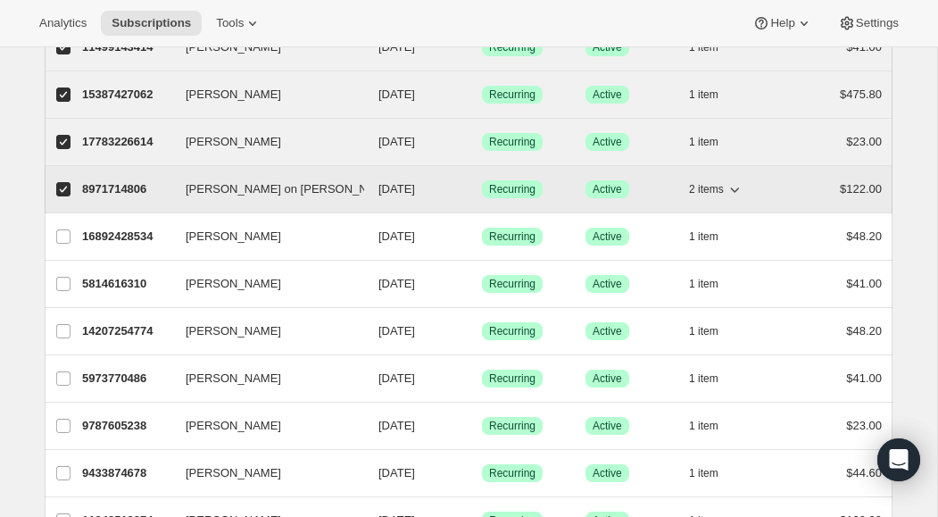
scroll to position [932, 0]
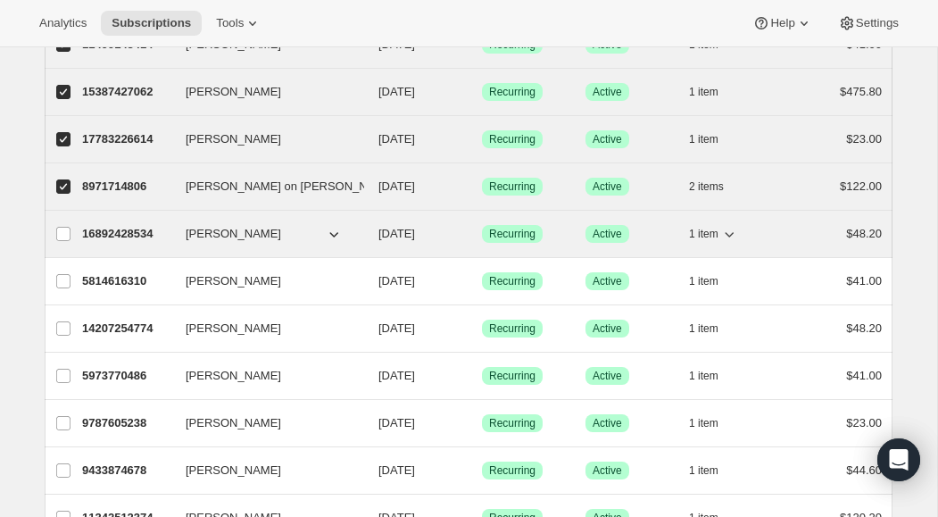
click at [733, 233] on icon "button" at bounding box center [729, 234] width 9 height 5
click at [62, 231] on input "[PERSON_NAME]" at bounding box center [63, 234] width 14 height 14
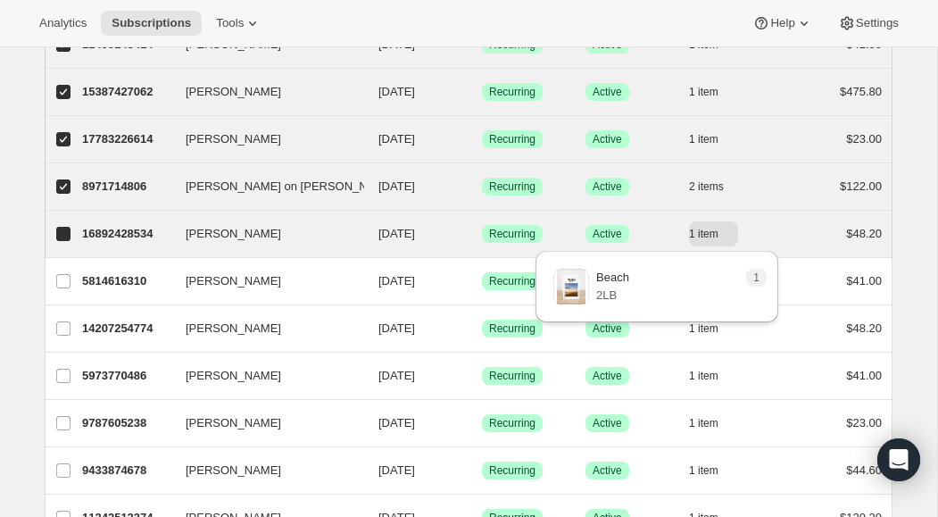
checkbox input "true"
click at [732, 238] on icon "button" at bounding box center [729, 234] width 18 height 18
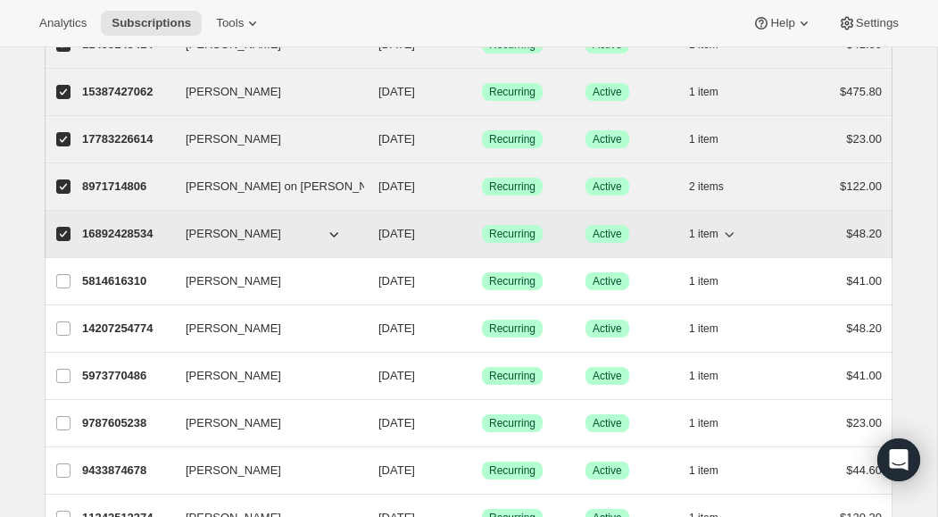
click at [733, 234] on icon "button" at bounding box center [729, 234] width 9 height 5
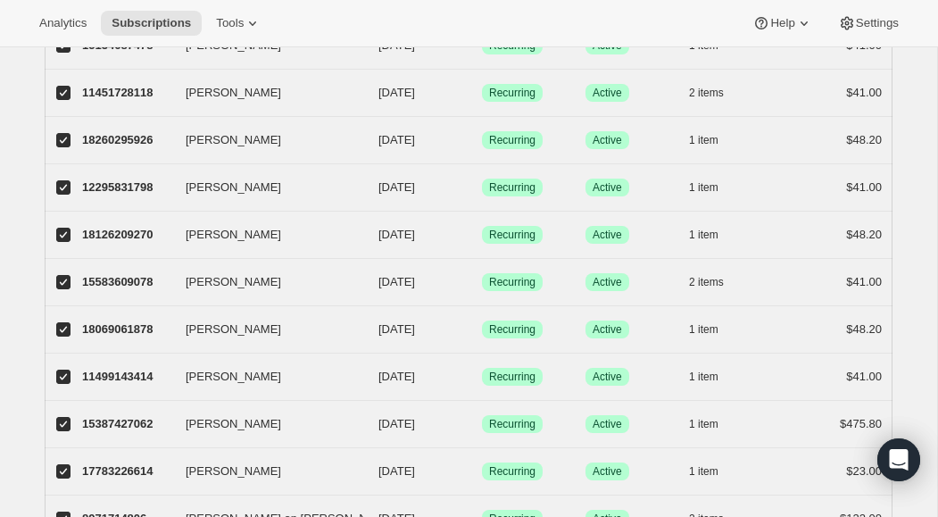
scroll to position [0, 0]
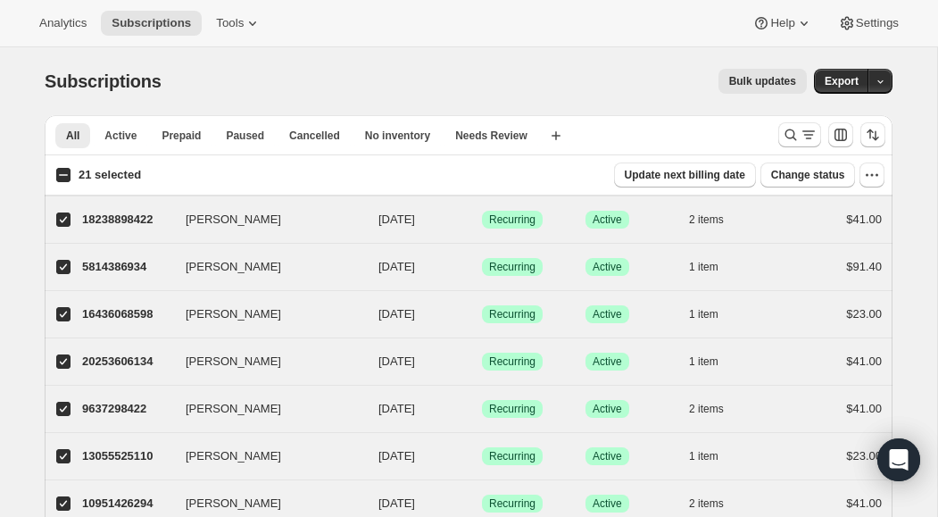
click at [62, 175] on input "21 selected" at bounding box center [63, 175] width 14 height 14
checkbox input "true"
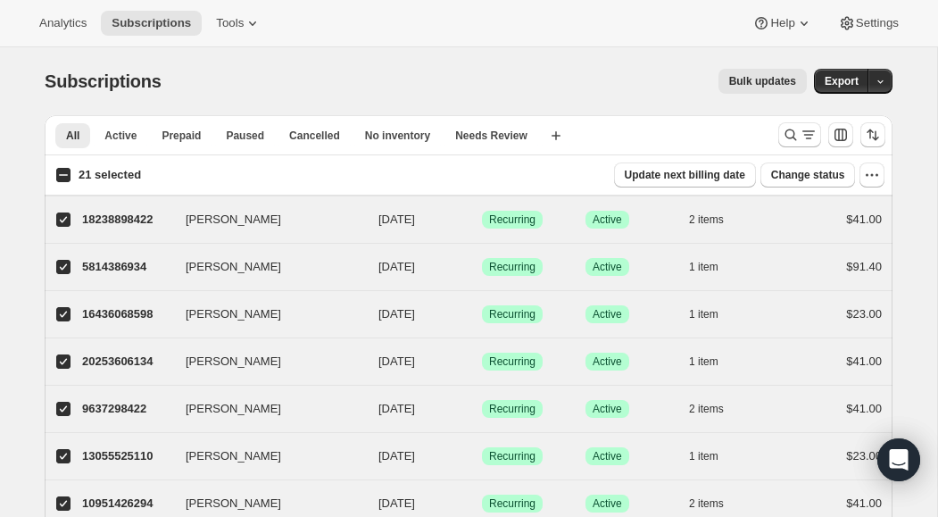
checkbox input "true"
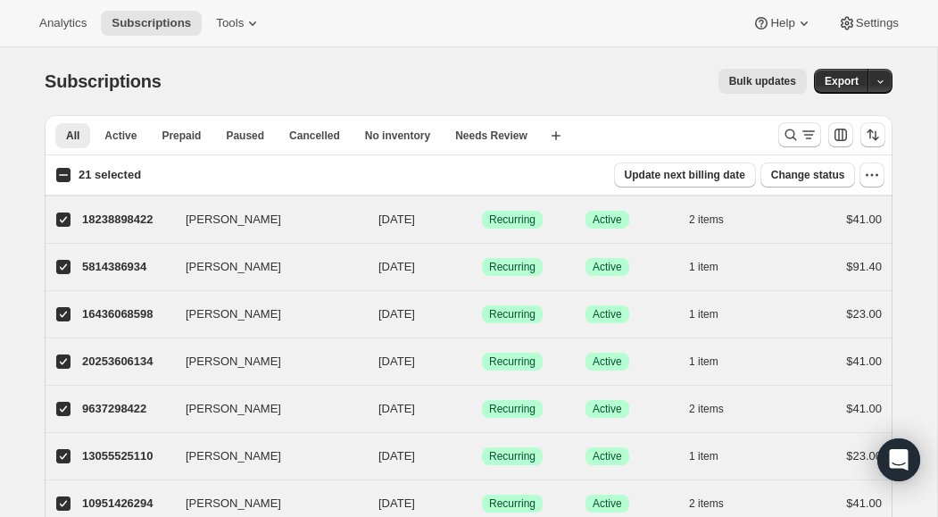
checkbox input "true"
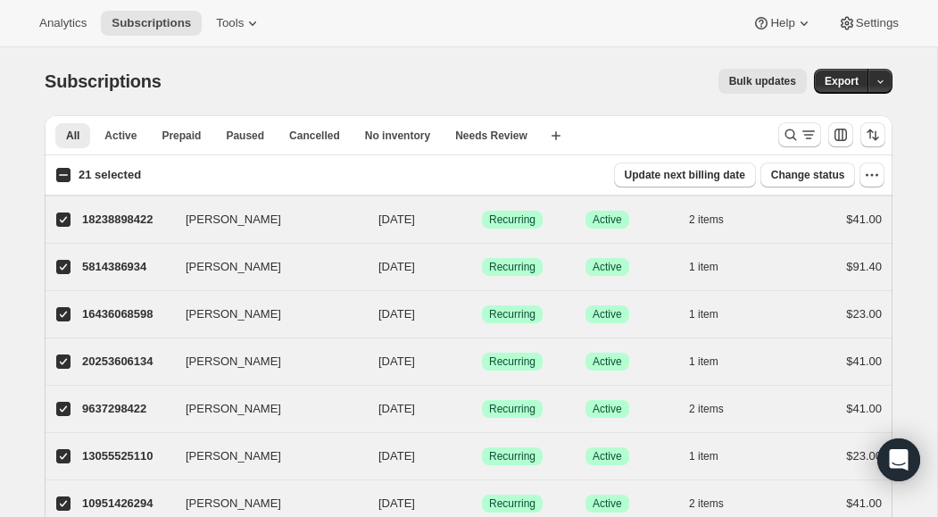
checkbox input "true"
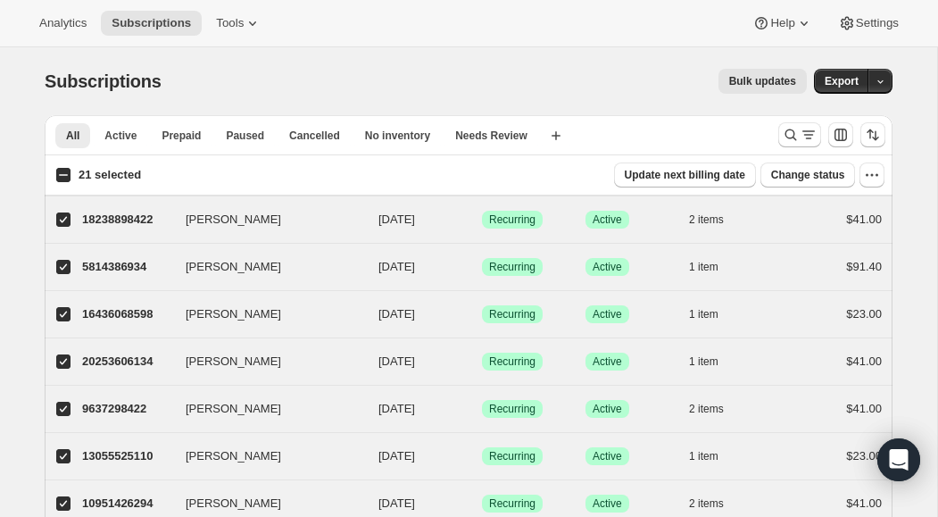
checkbox input "true"
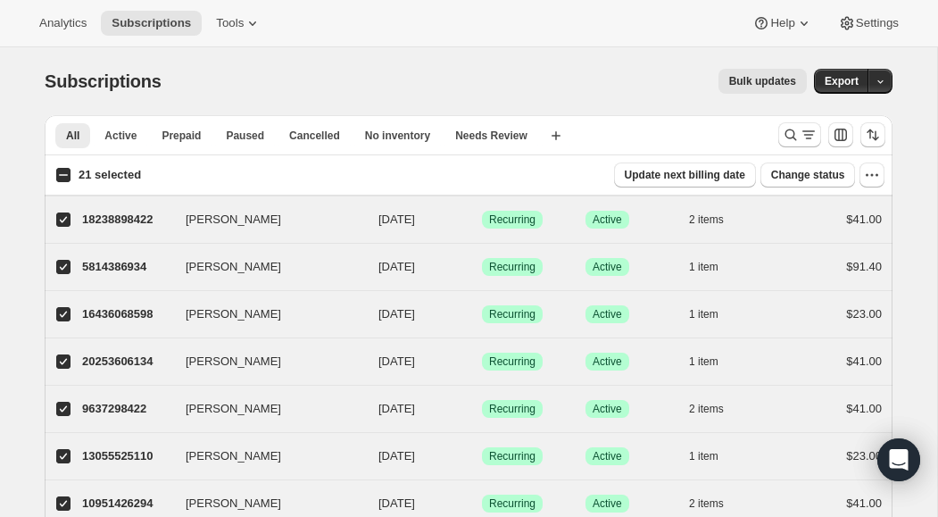
checkbox input "true"
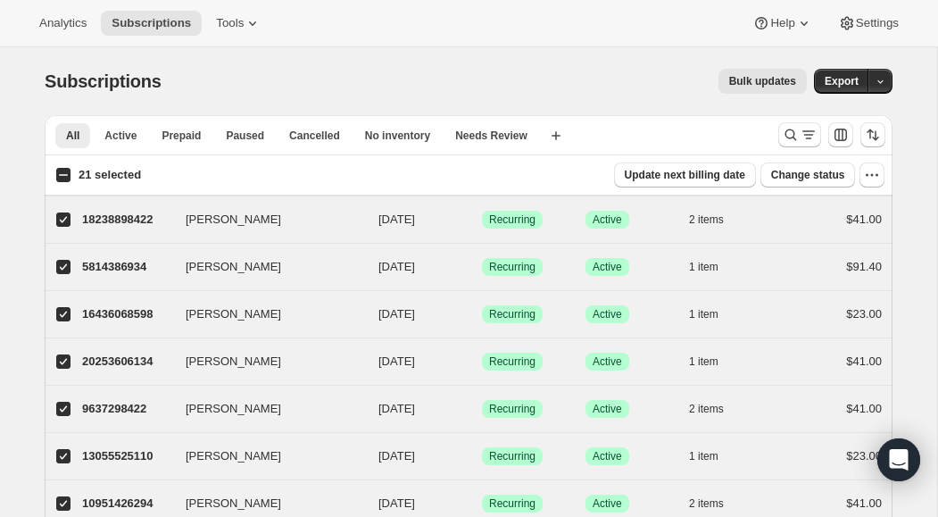
checkbox input "true"
click at [63, 176] on input "50 selected" at bounding box center [63, 175] width 14 height 14
checkbox input "false"
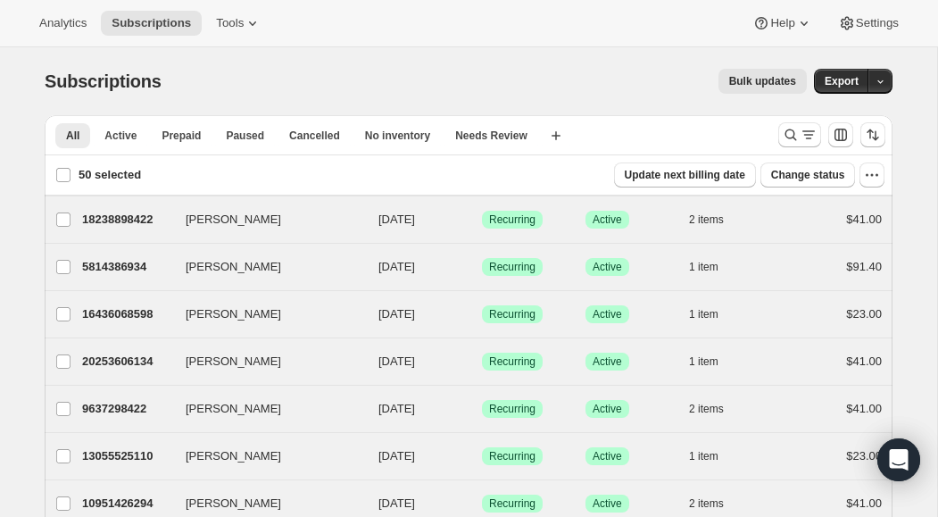
checkbox input "false"
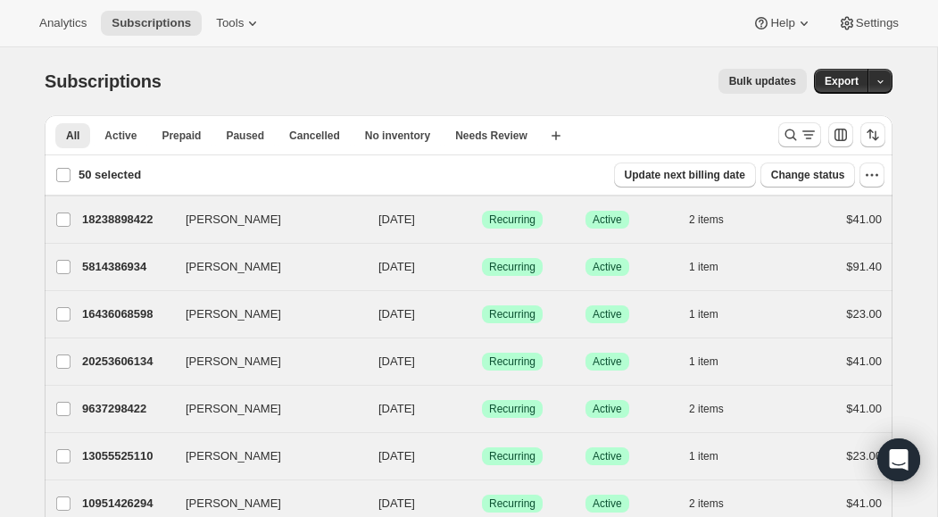
checkbox input "false"
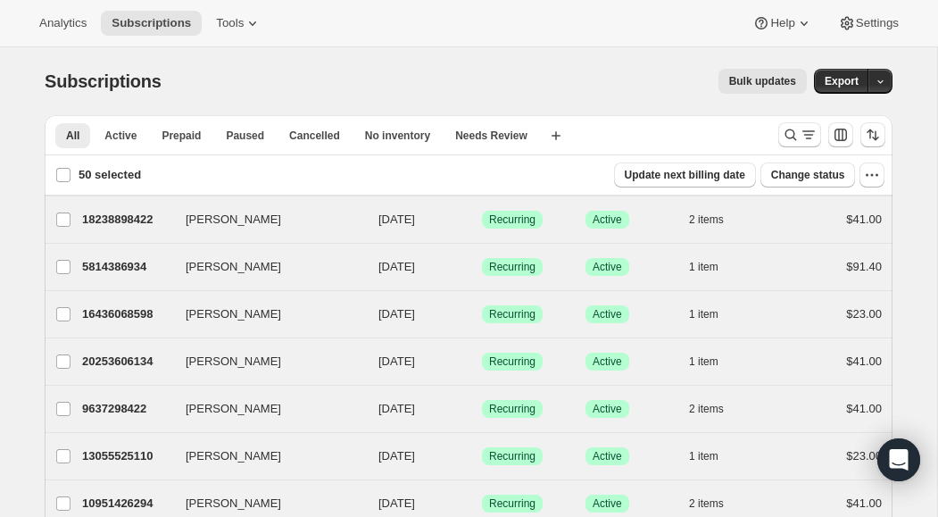
checkbox input "false"
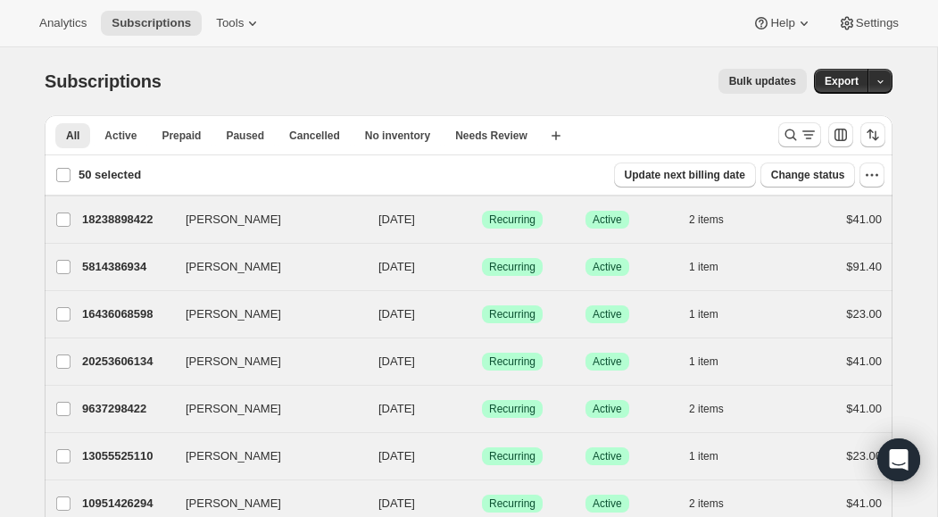
checkbox input "false"
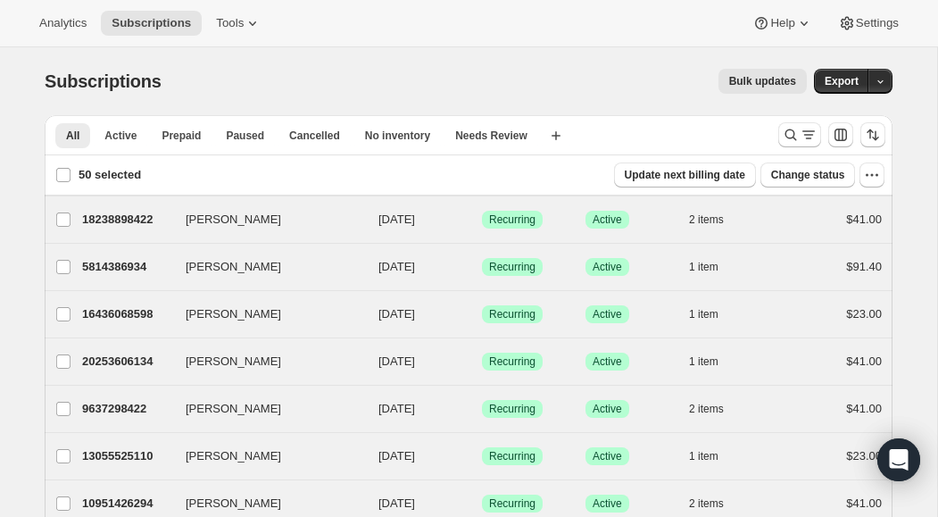
checkbox input "false"
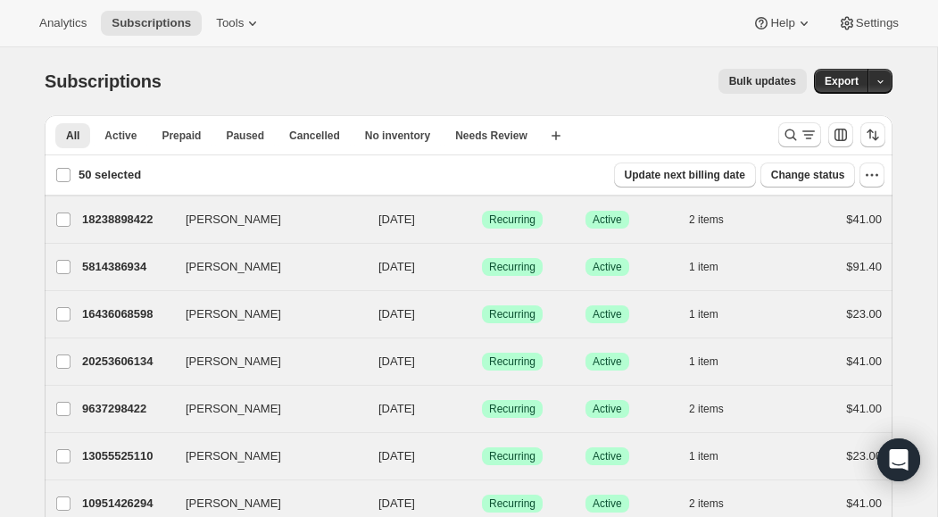
checkbox input "false"
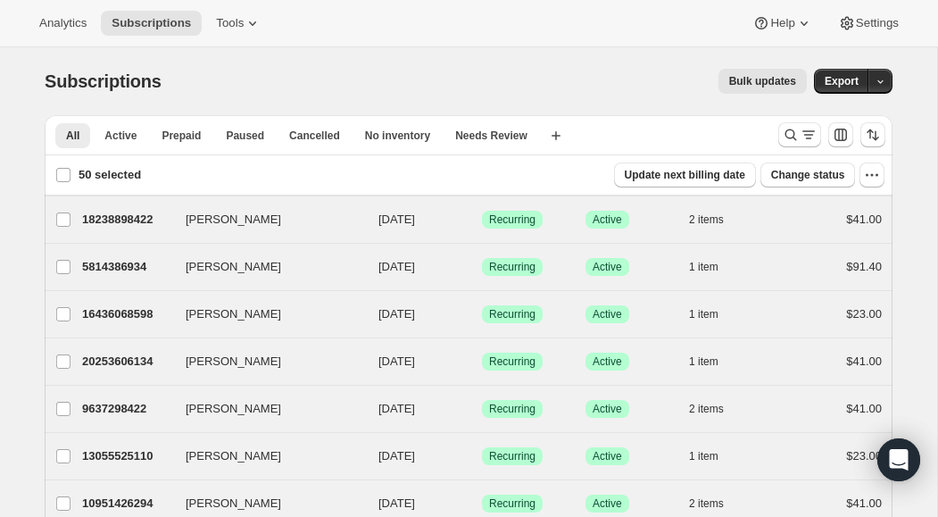
checkbox input "false"
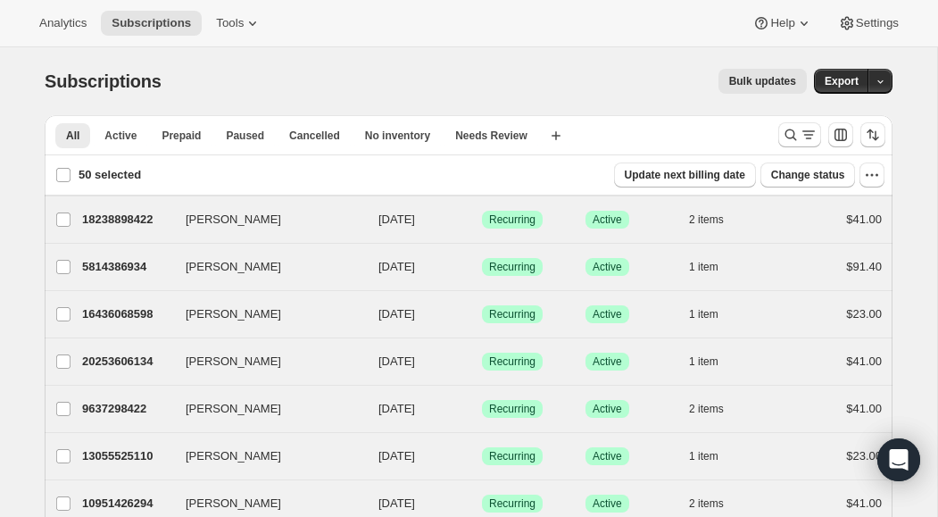
checkbox input "false"
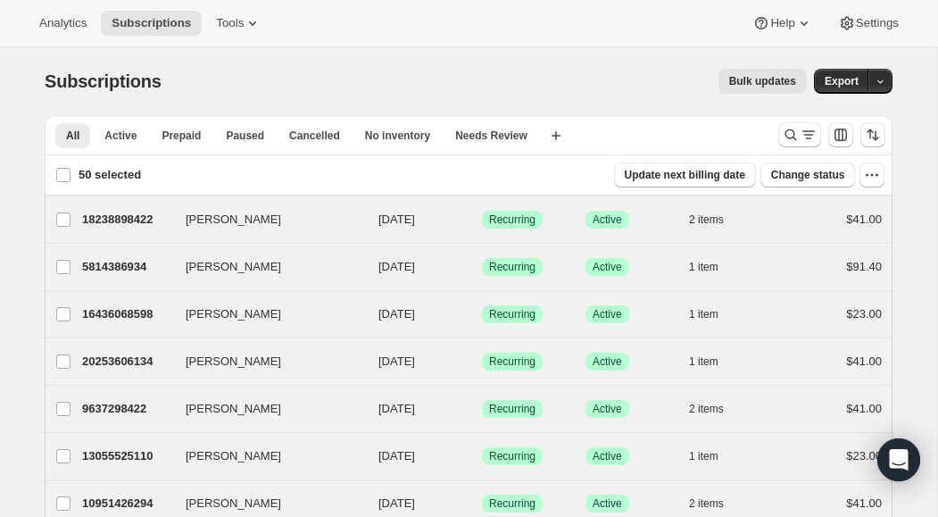
checkbox input "false"
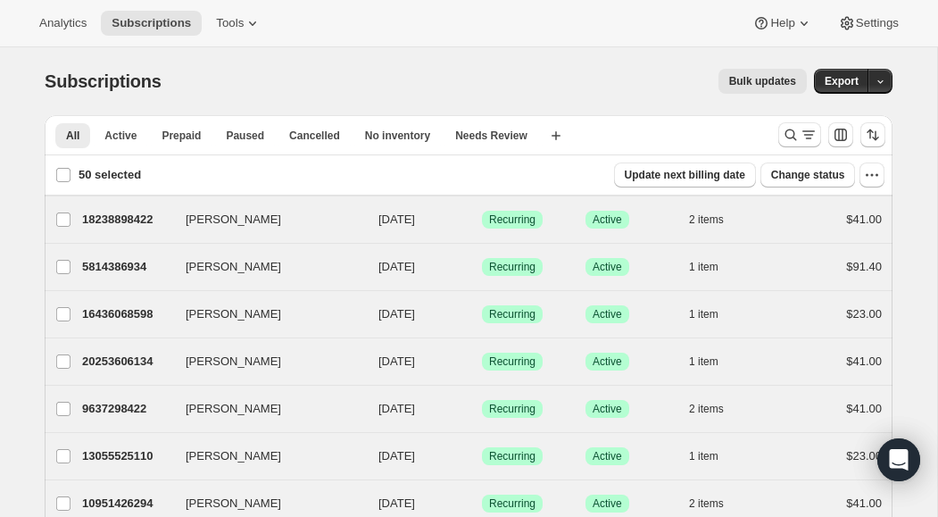
checkbox input "false"
